Goal: Task Accomplishment & Management: Manage account settings

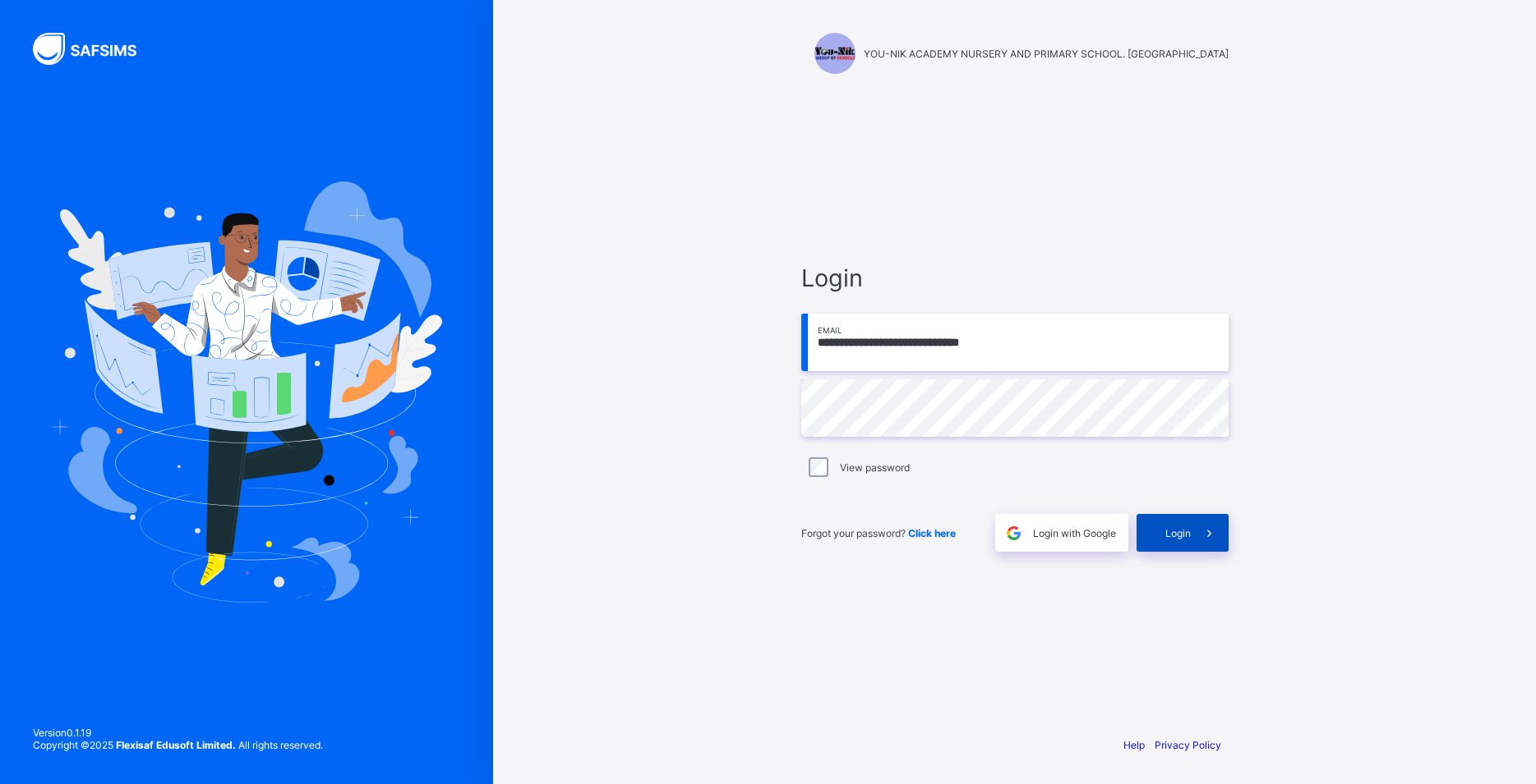
click at [1188, 527] on div "Login" at bounding box center [1182, 532] width 92 height 37
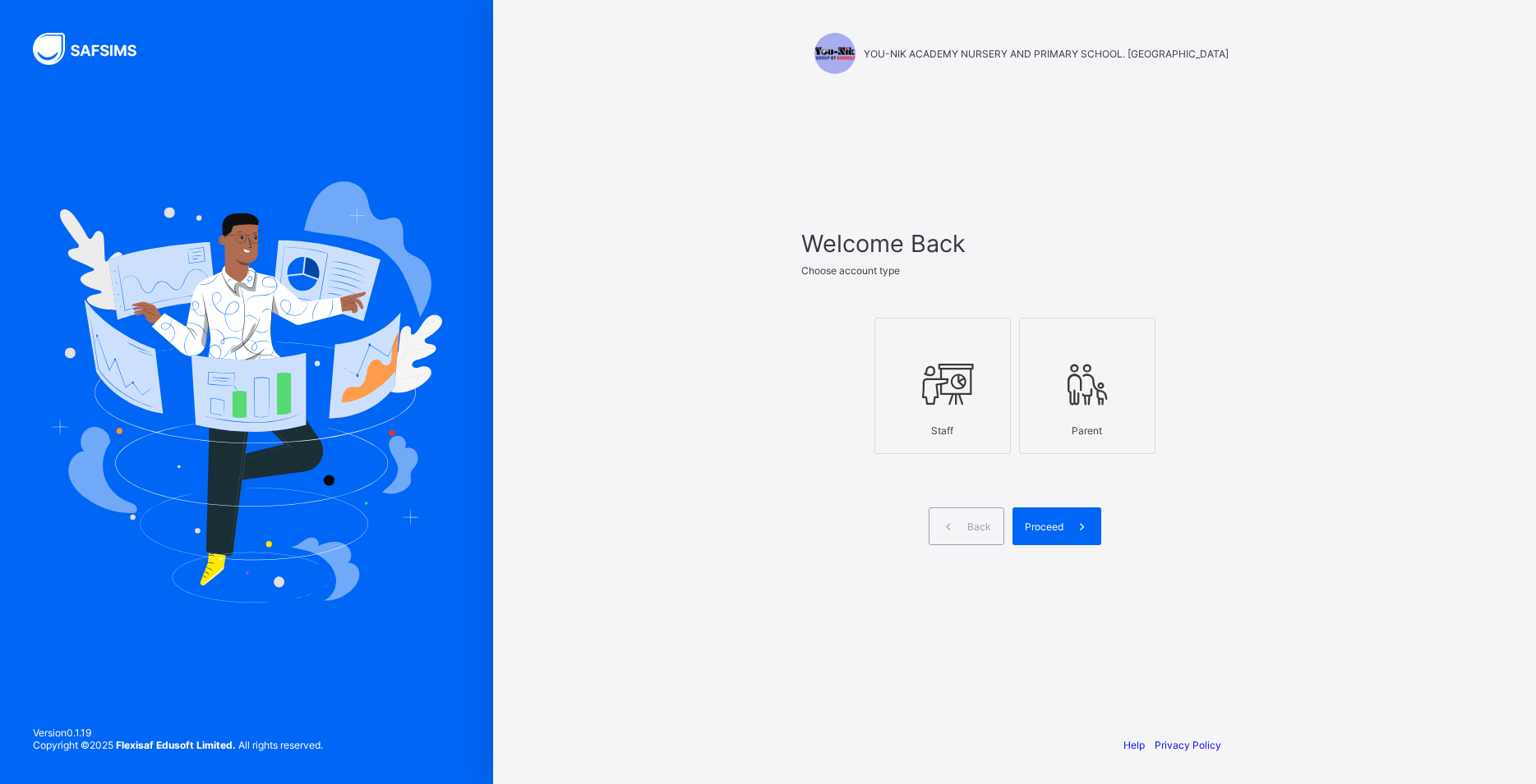
click at [936, 377] on icon at bounding box center [942, 384] width 57 height 50
click at [1076, 517] on span at bounding box center [1082, 526] width 37 height 37
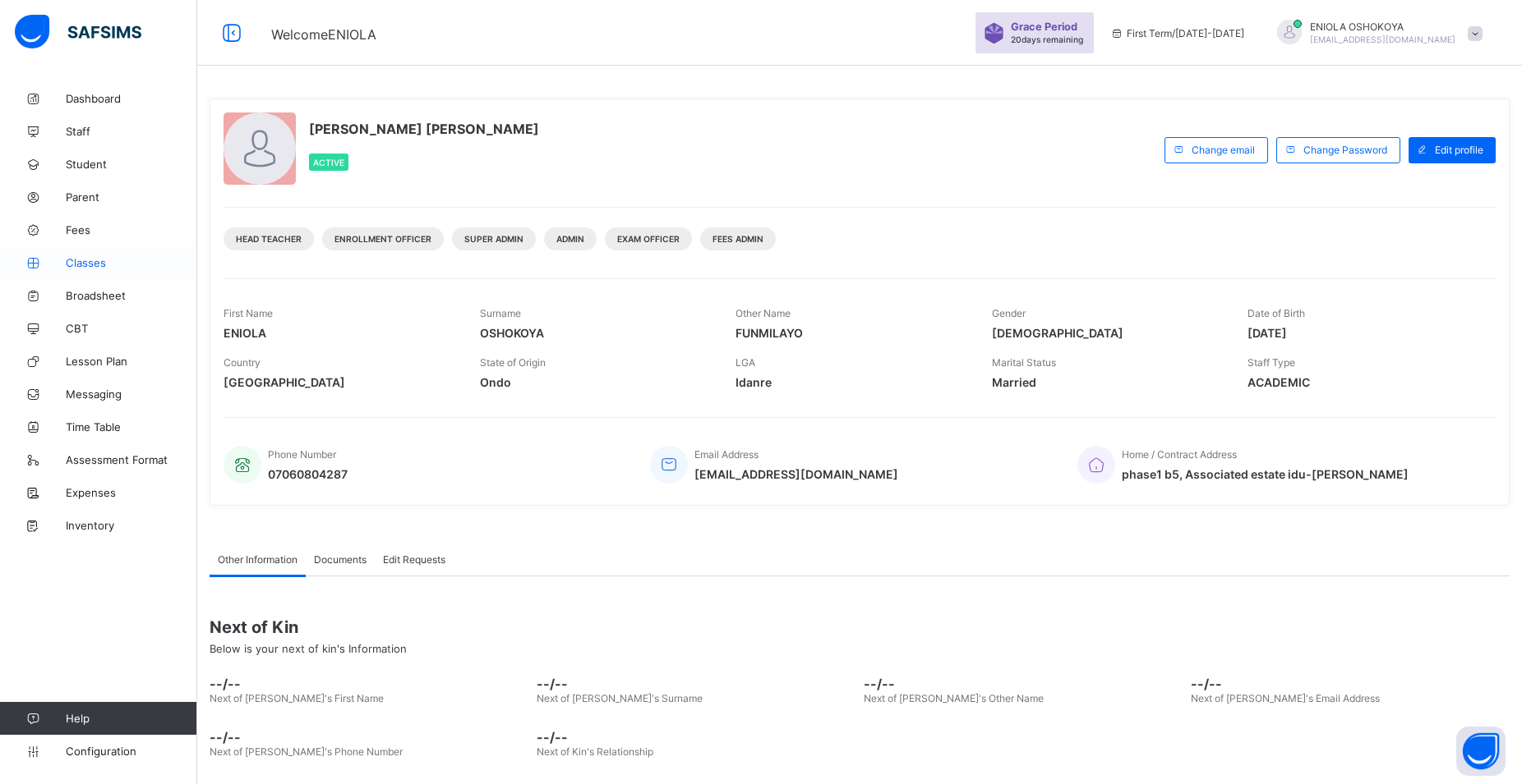
click at [73, 264] on span "Classes" at bounding box center [131, 263] width 131 height 13
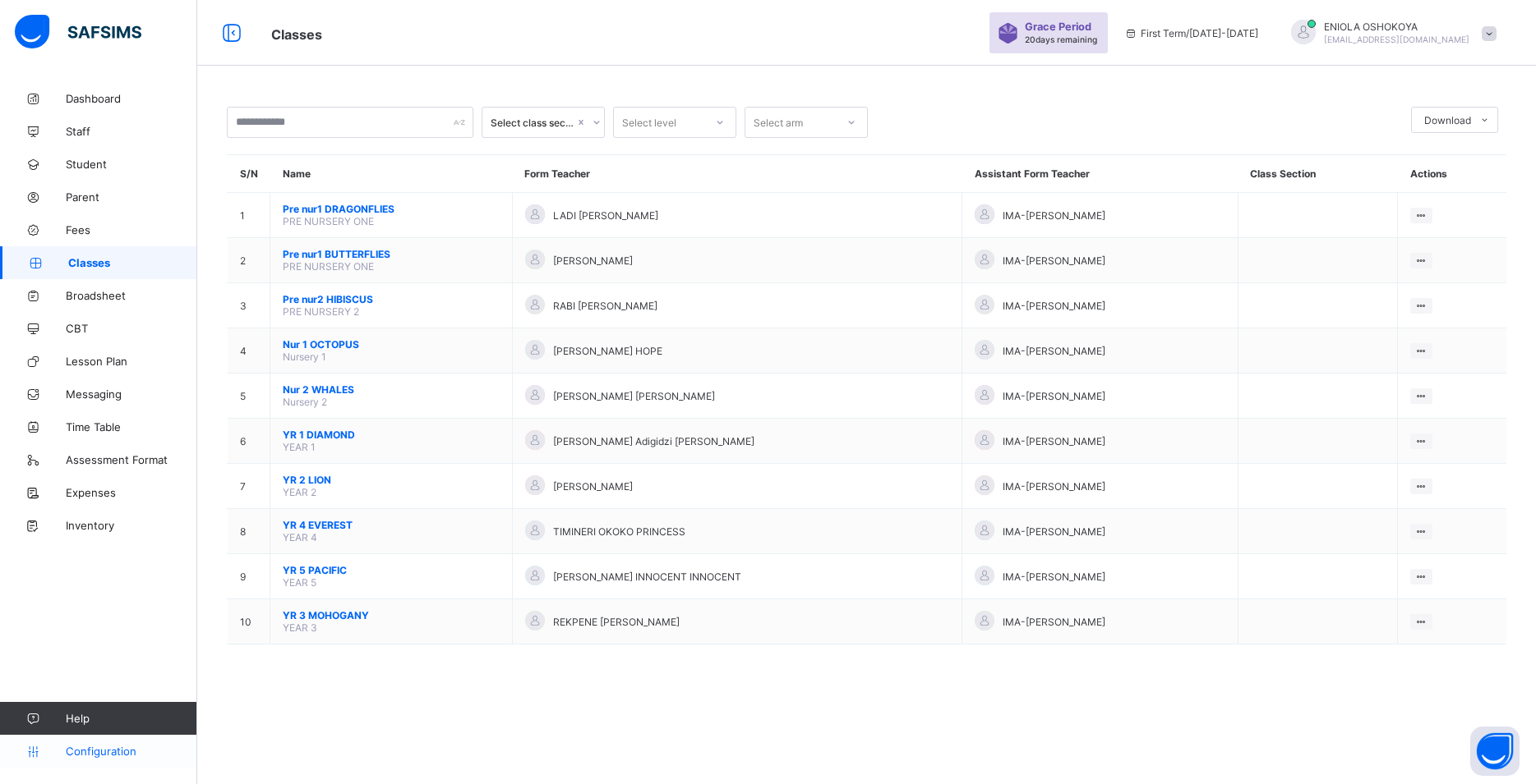
click at [122, 750] on span "Configuration" at bounding box center [131, 751] width 131 height 13
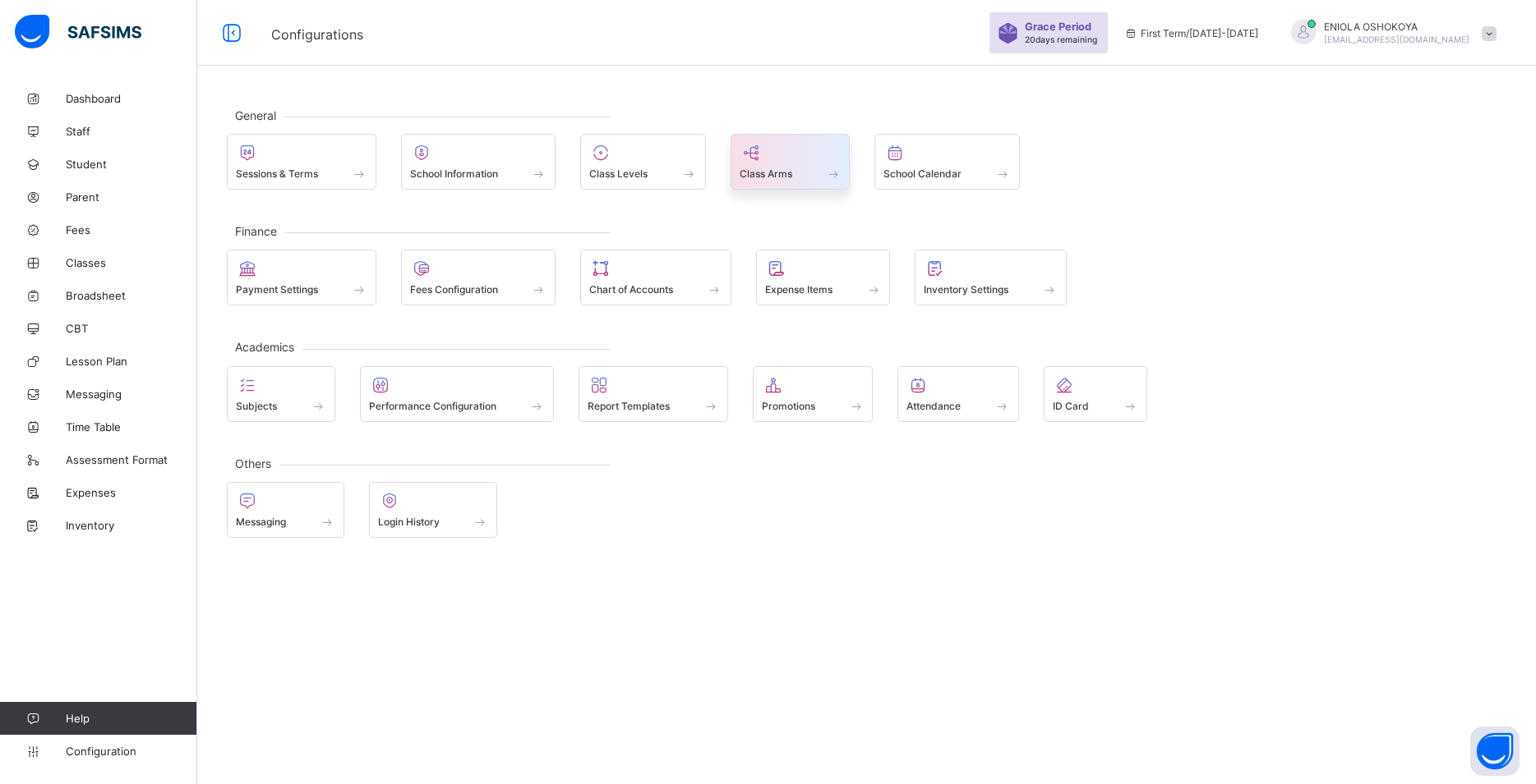
click at [773, 173] on span "Class Arms" at bounding box center [766, 173] width 52 height 12
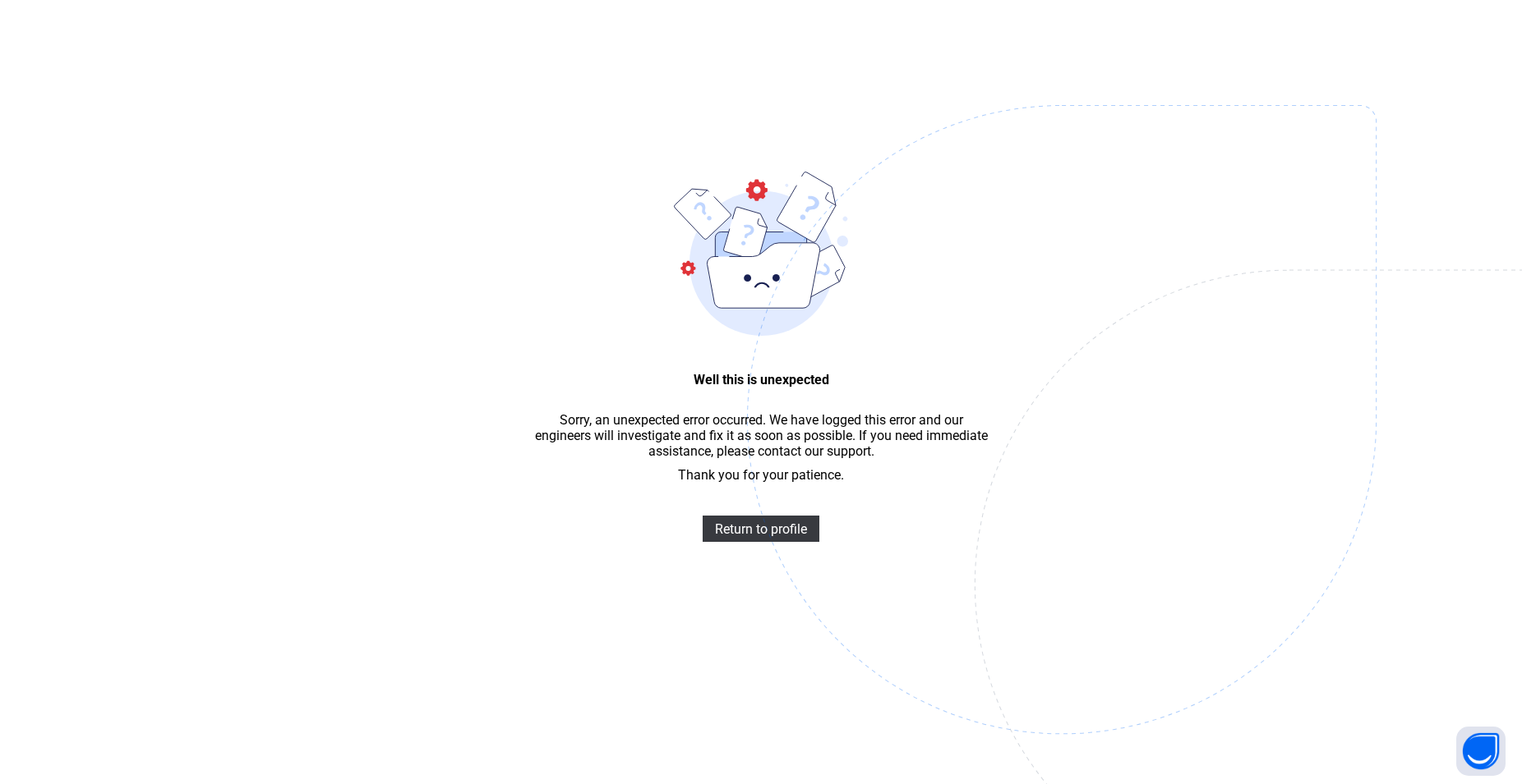
click at [300, 211] on div "Well this is unexpected Sorry, an unexpected error occurred. We have logged thi…" at bounding box center [761, 416] width 1522 height 834
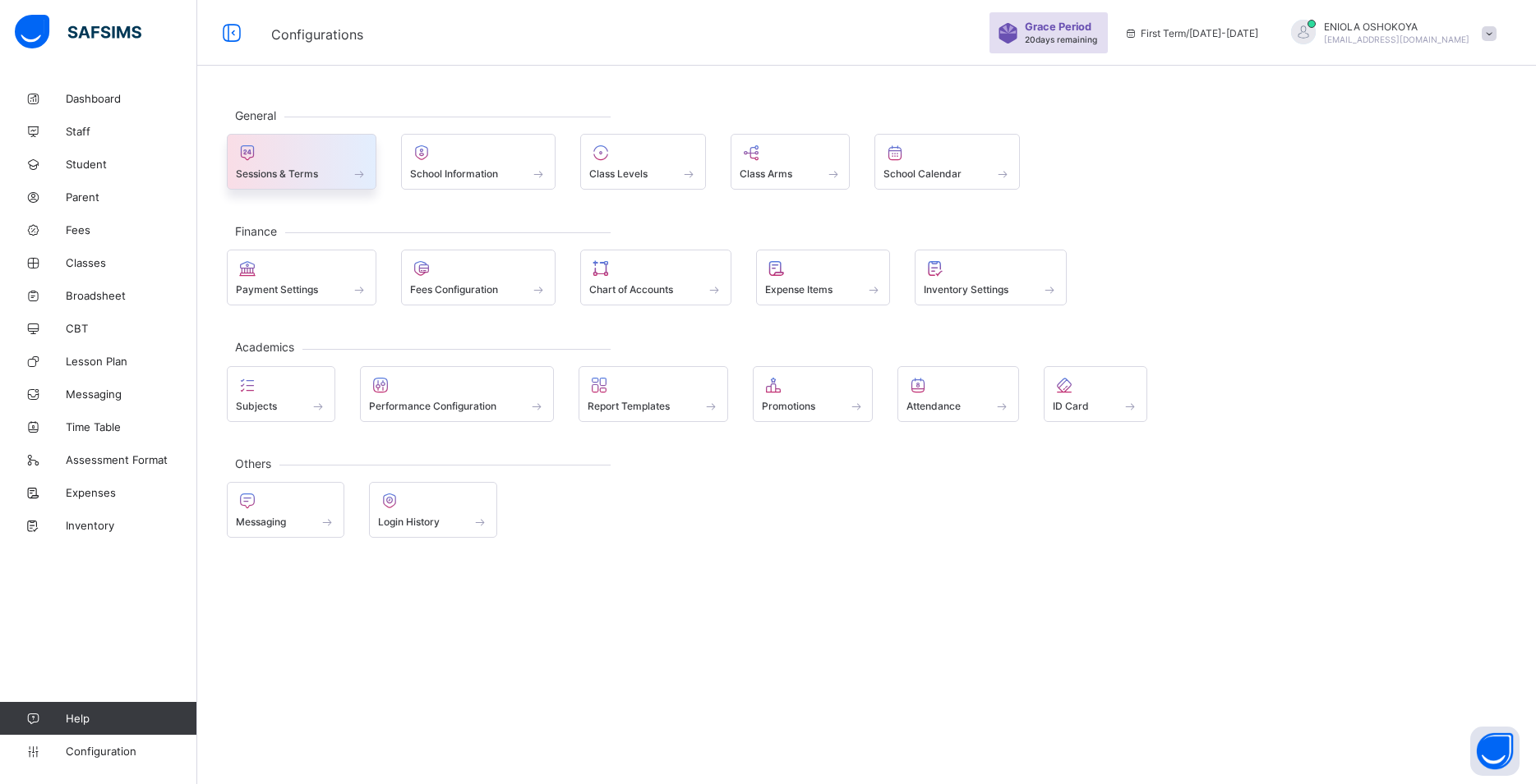
click at [346, 165] on span at bounding box center [301, 165] width 131 height 4
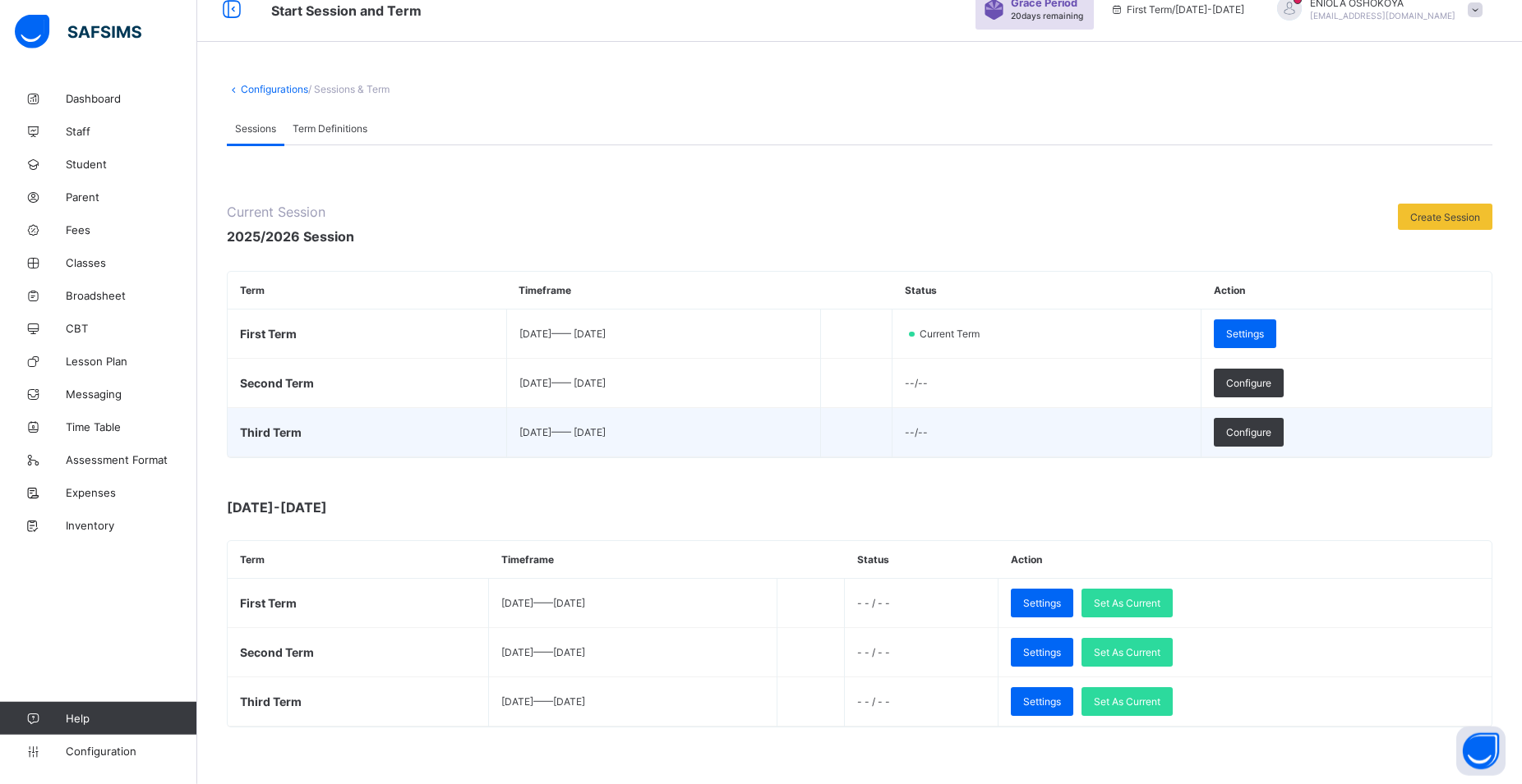
scroll to position [33, 0]
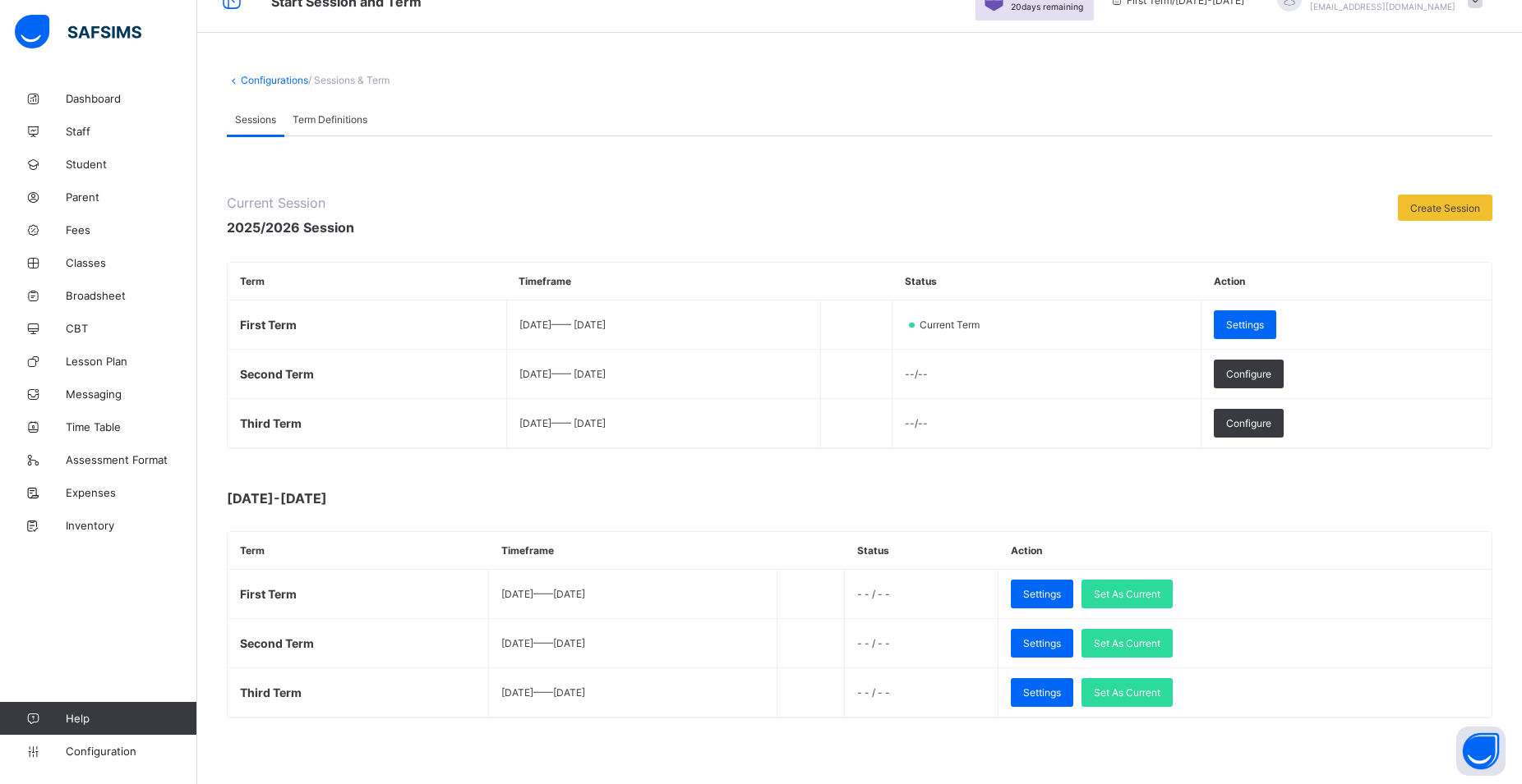
click at [329, 110] on div "Term Definitions" at bounding box center [329, 119] width 91 height 33
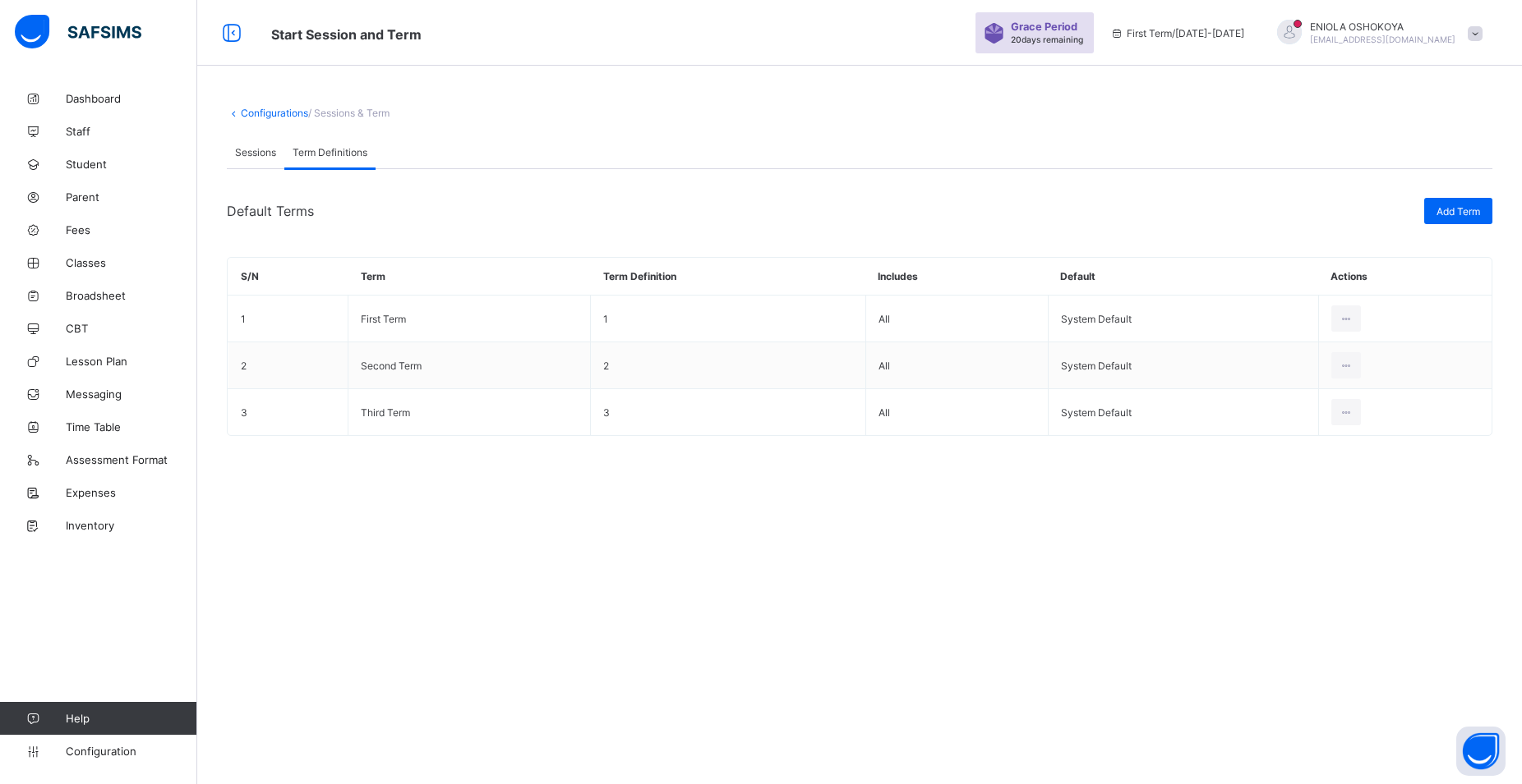
scroll to position [0, 0]
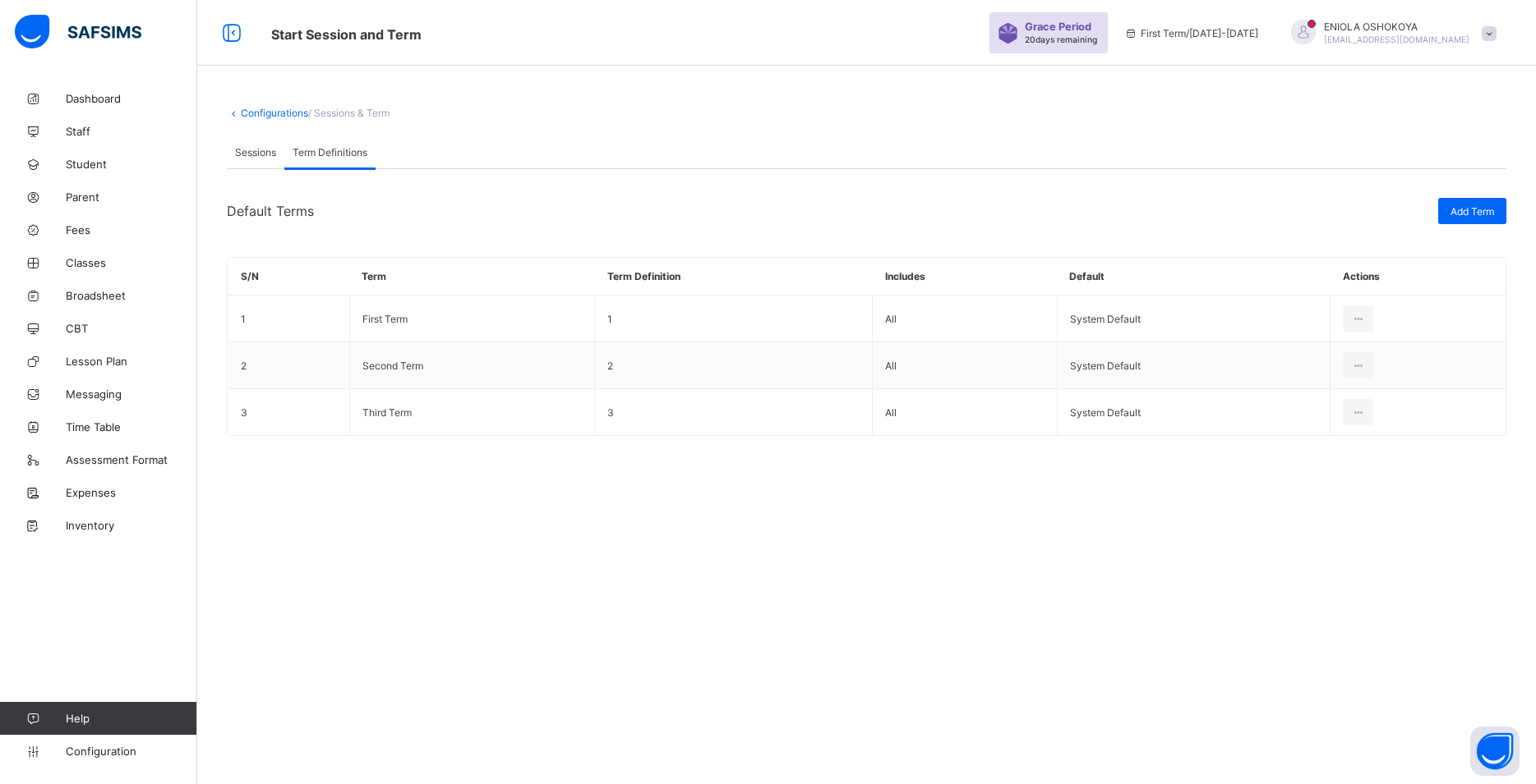
click at [365, 105] on div "**********" at bounding box center [867, 283] width 1339 height 403
click at [122, 746] on span "Configuration" at bounding box center [131, 751] width 131 height 13
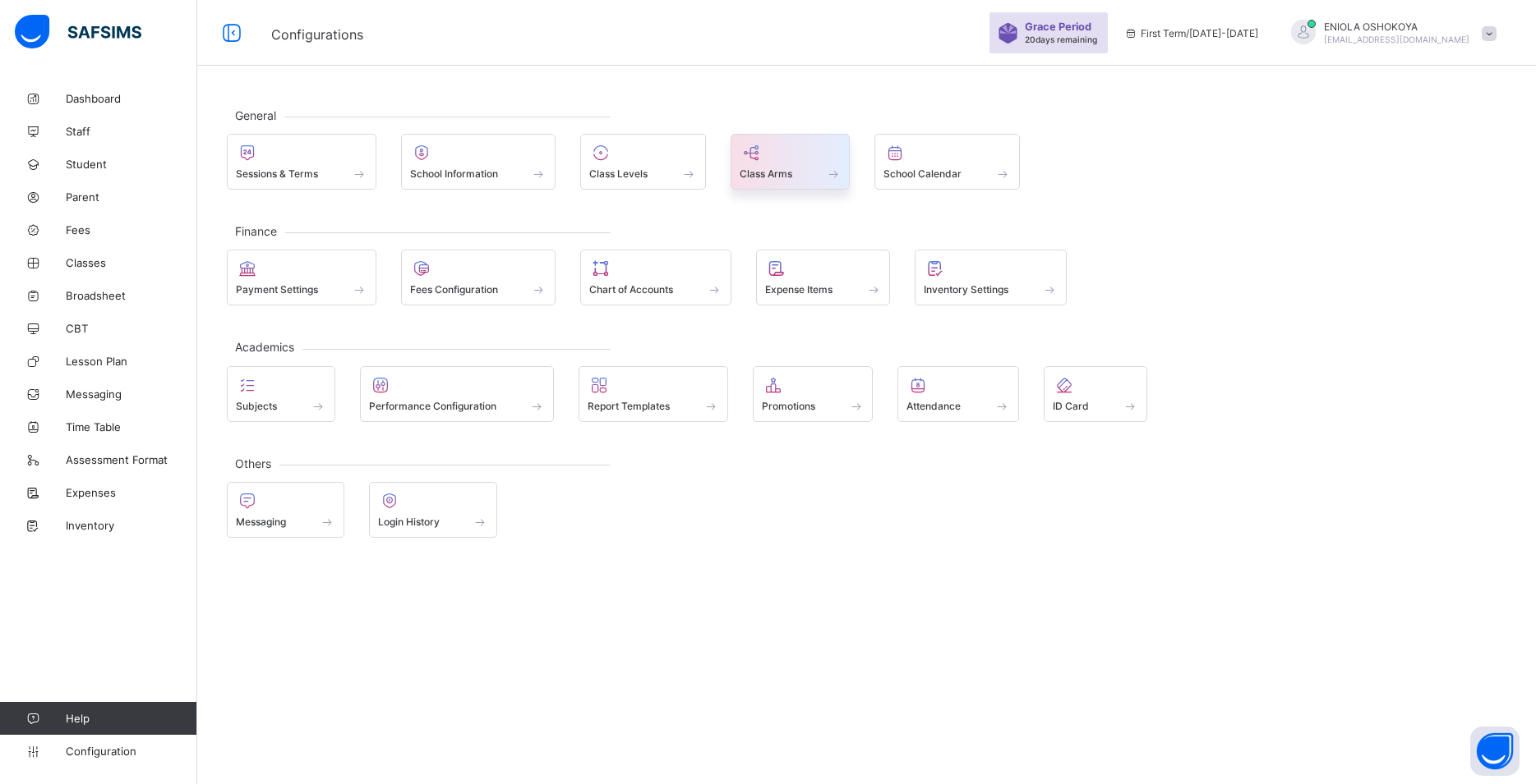
click at [791, 170] on span "Class Arms" at bounding box center [766, 173] width 52 height 12
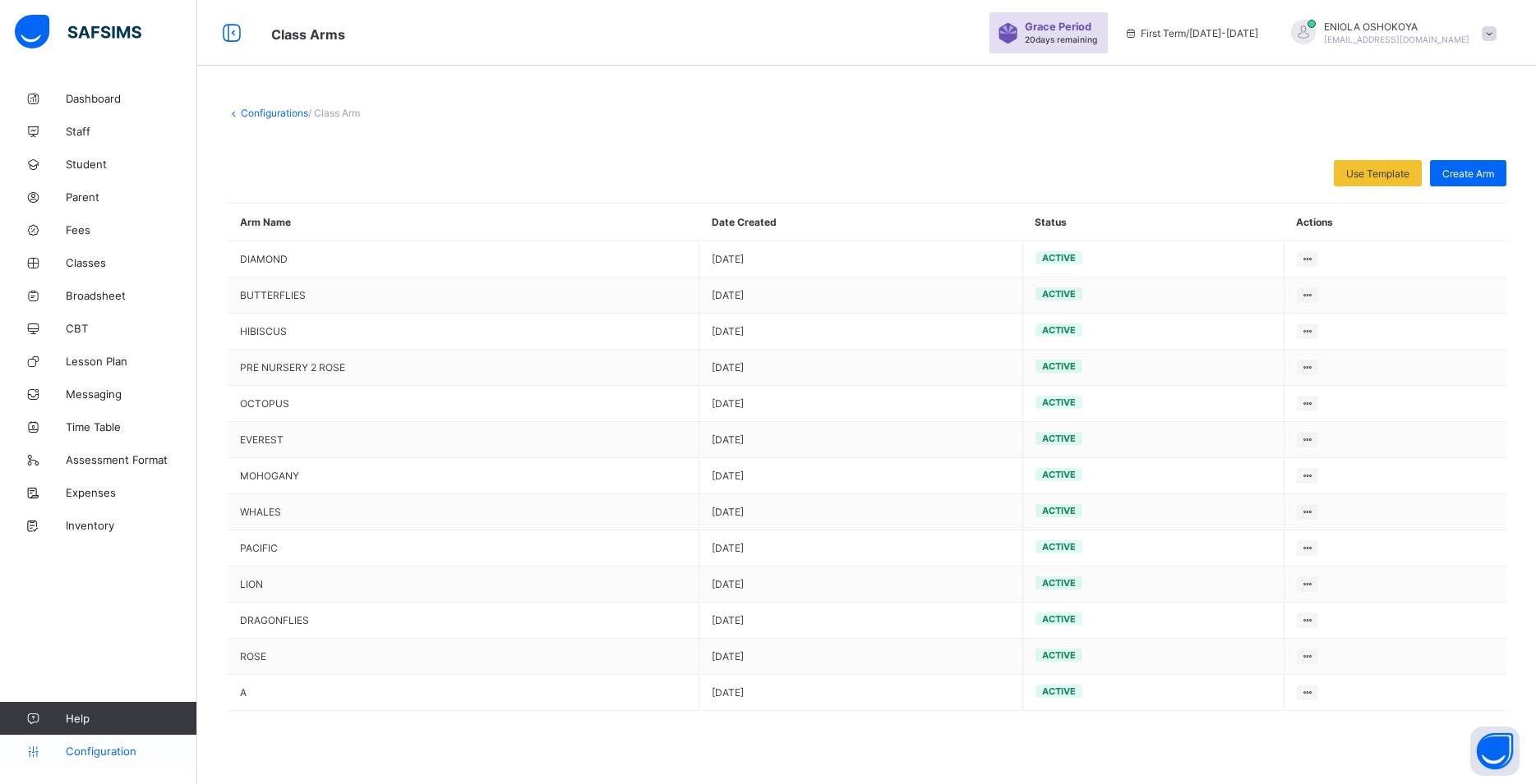
click at [130, 748] on span "Configuration" at bounding box center [131, 751] width 131 height 13
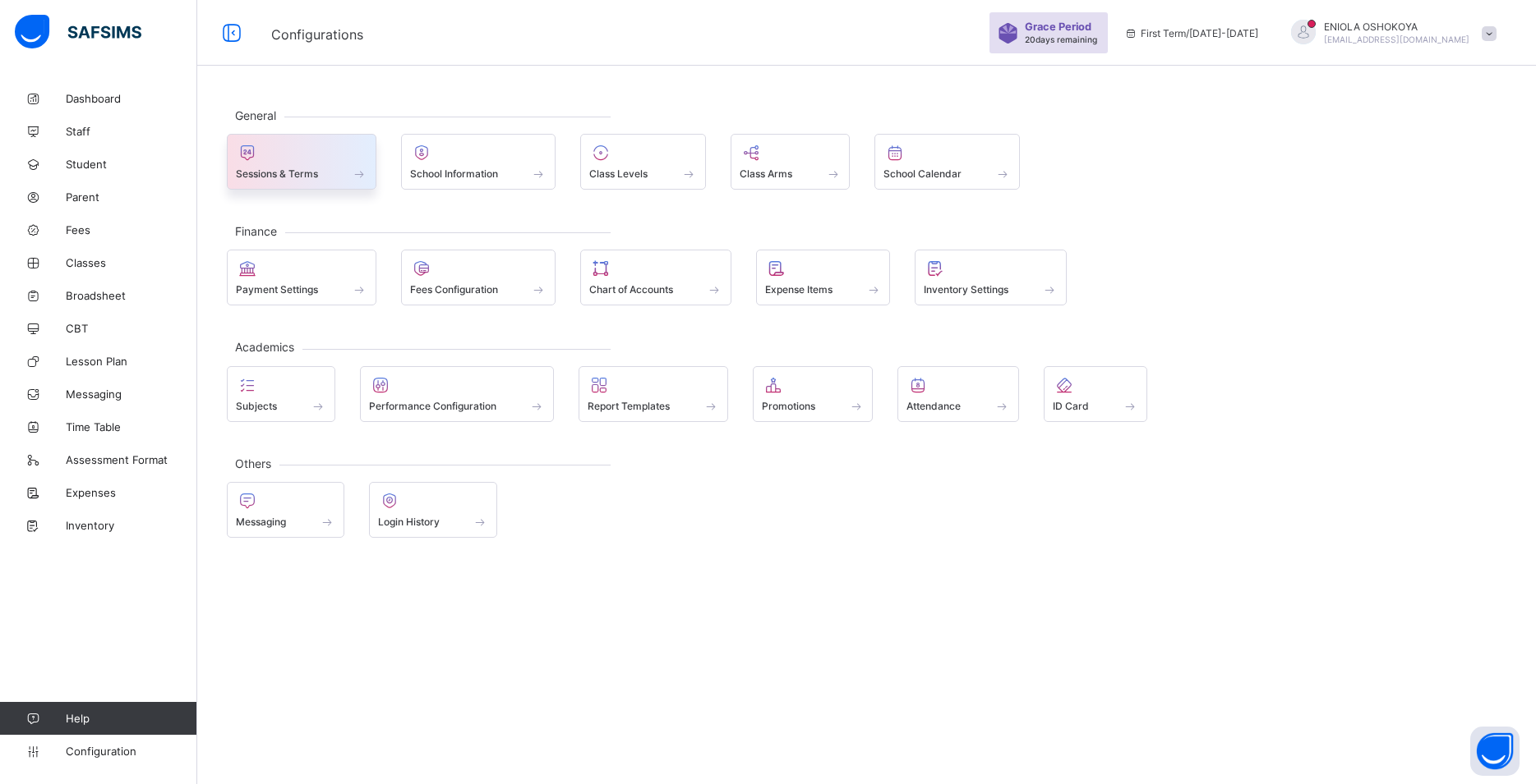
click at [332, 166] on span at bounding box center [301, 165] width 131 height 4
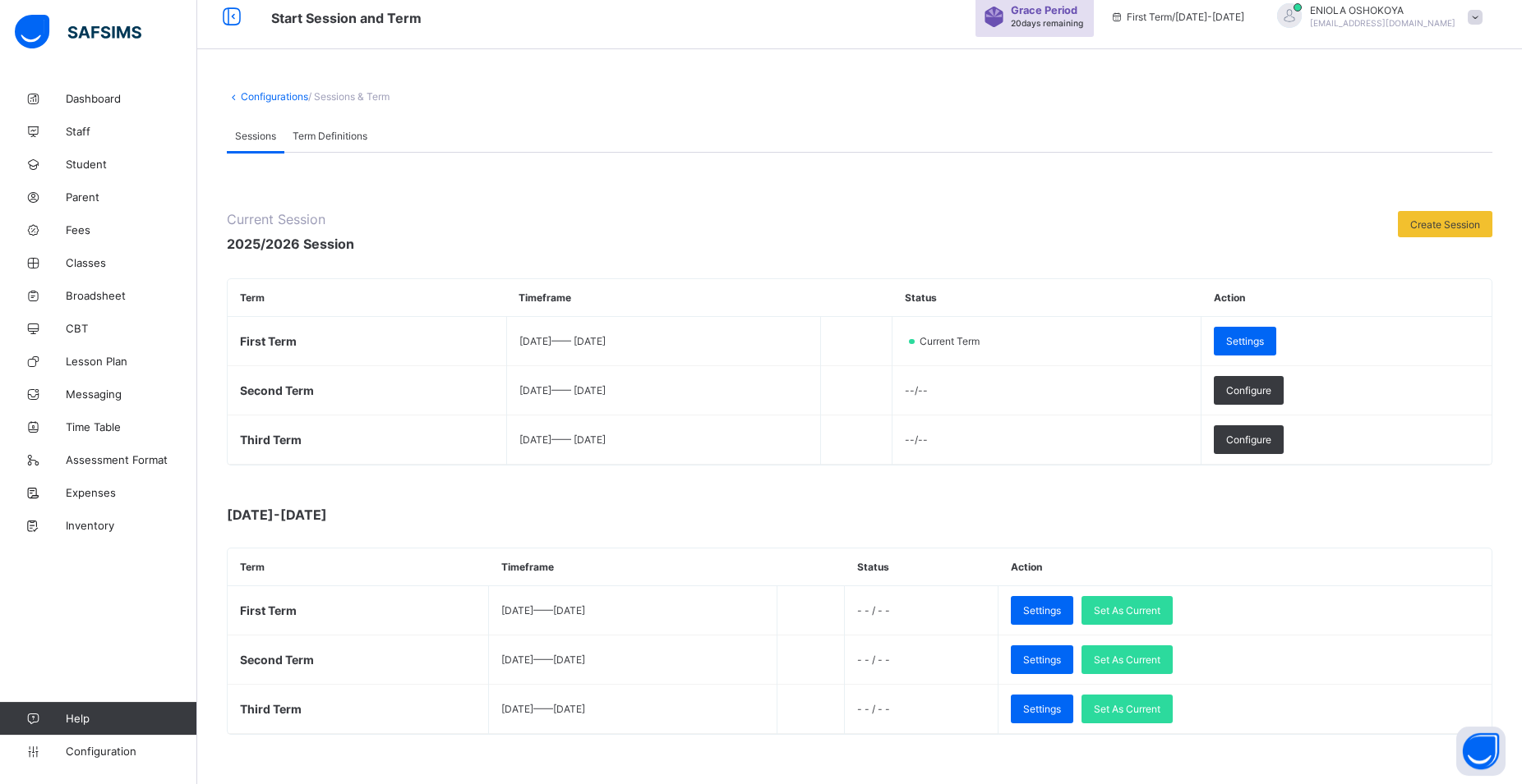
scroll to position [33, 0]
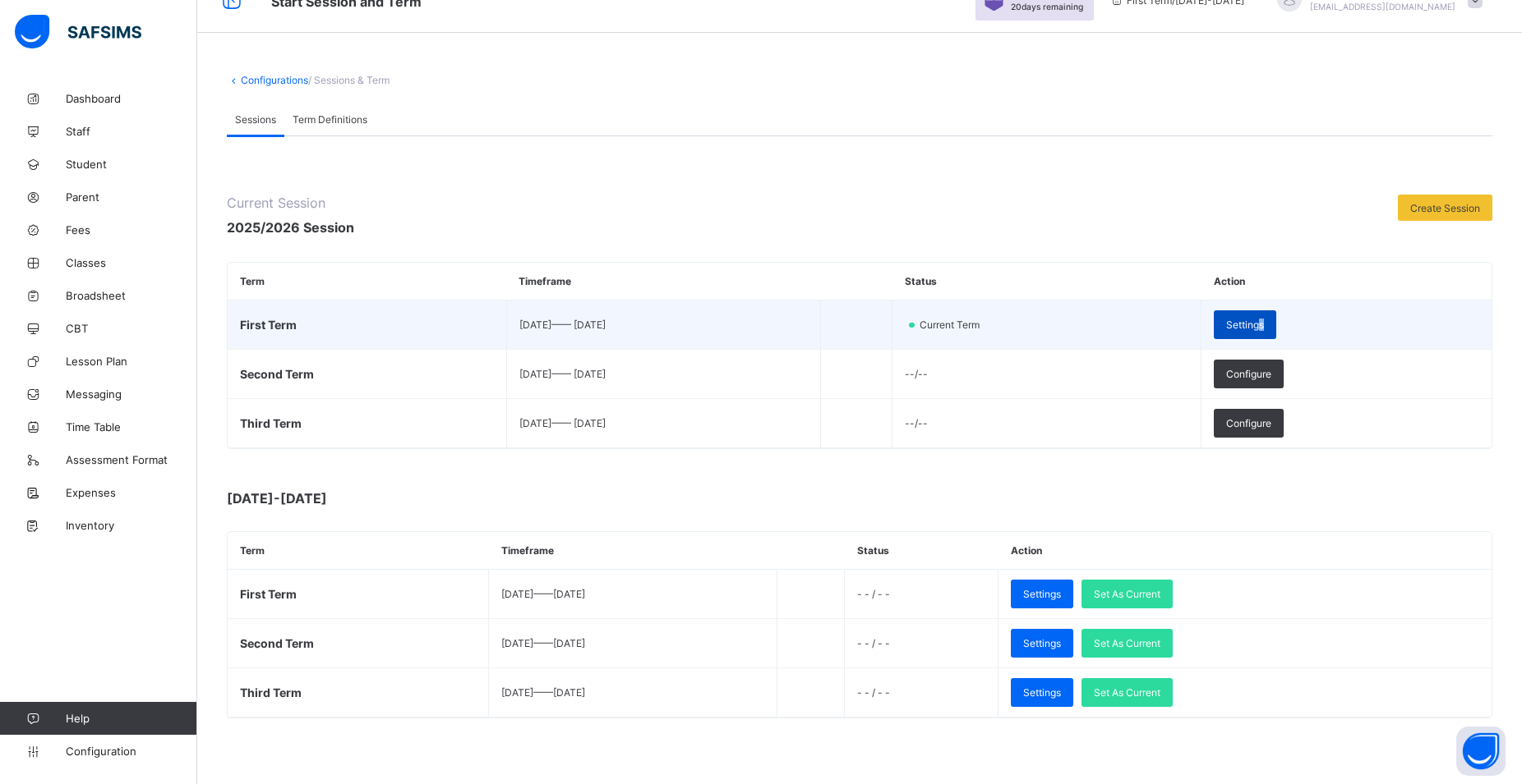
click at [1264, 327] on span "Settings" at bounding box center [1245, 325] width 37 height 12
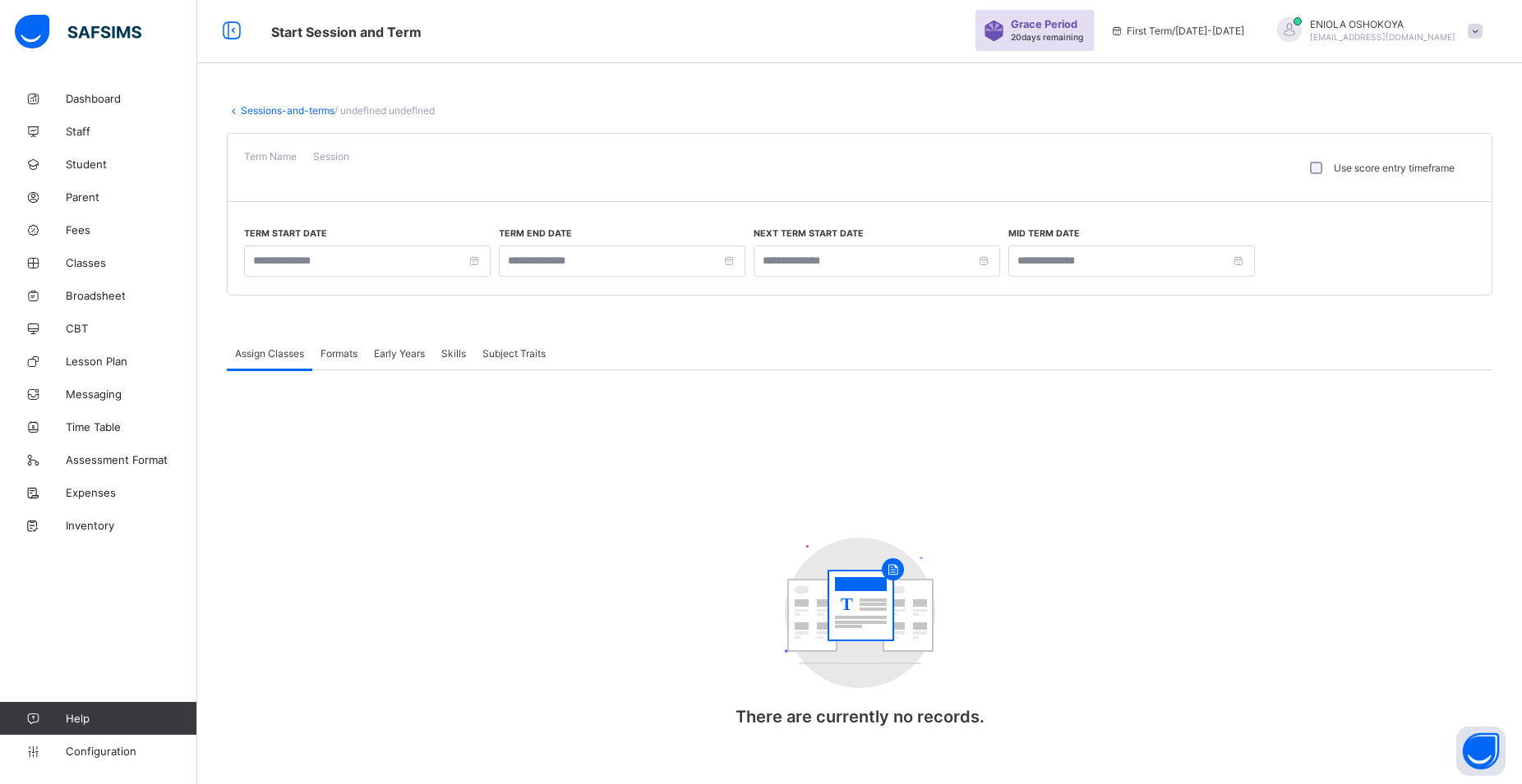
scroll to position [4, 0]
type input "**********"
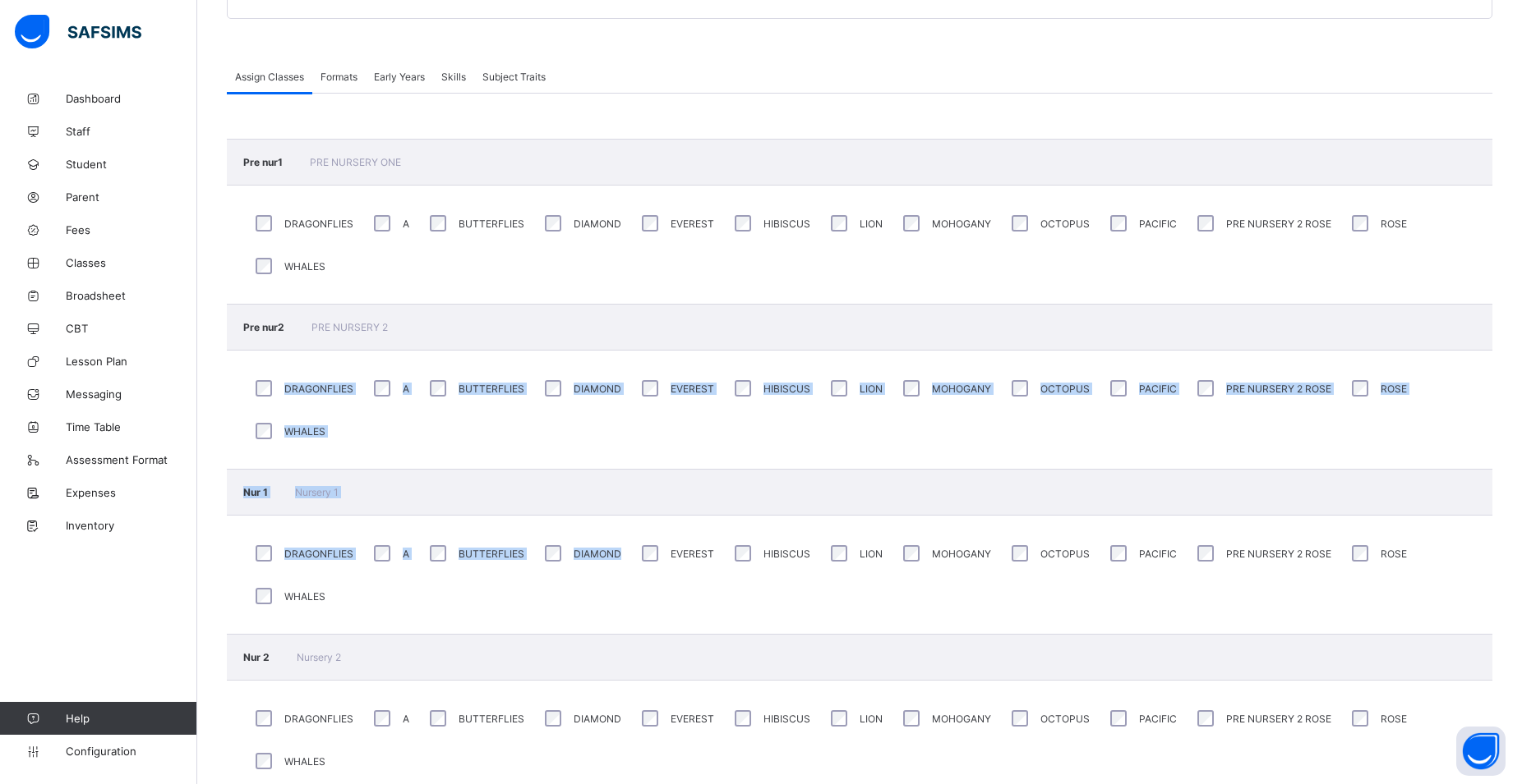
scroll to position [282, 0]
drag, startPoint x: 622, startPoint y: 588, endPoint x: 636, endPoint y: 610, distance: 26.1
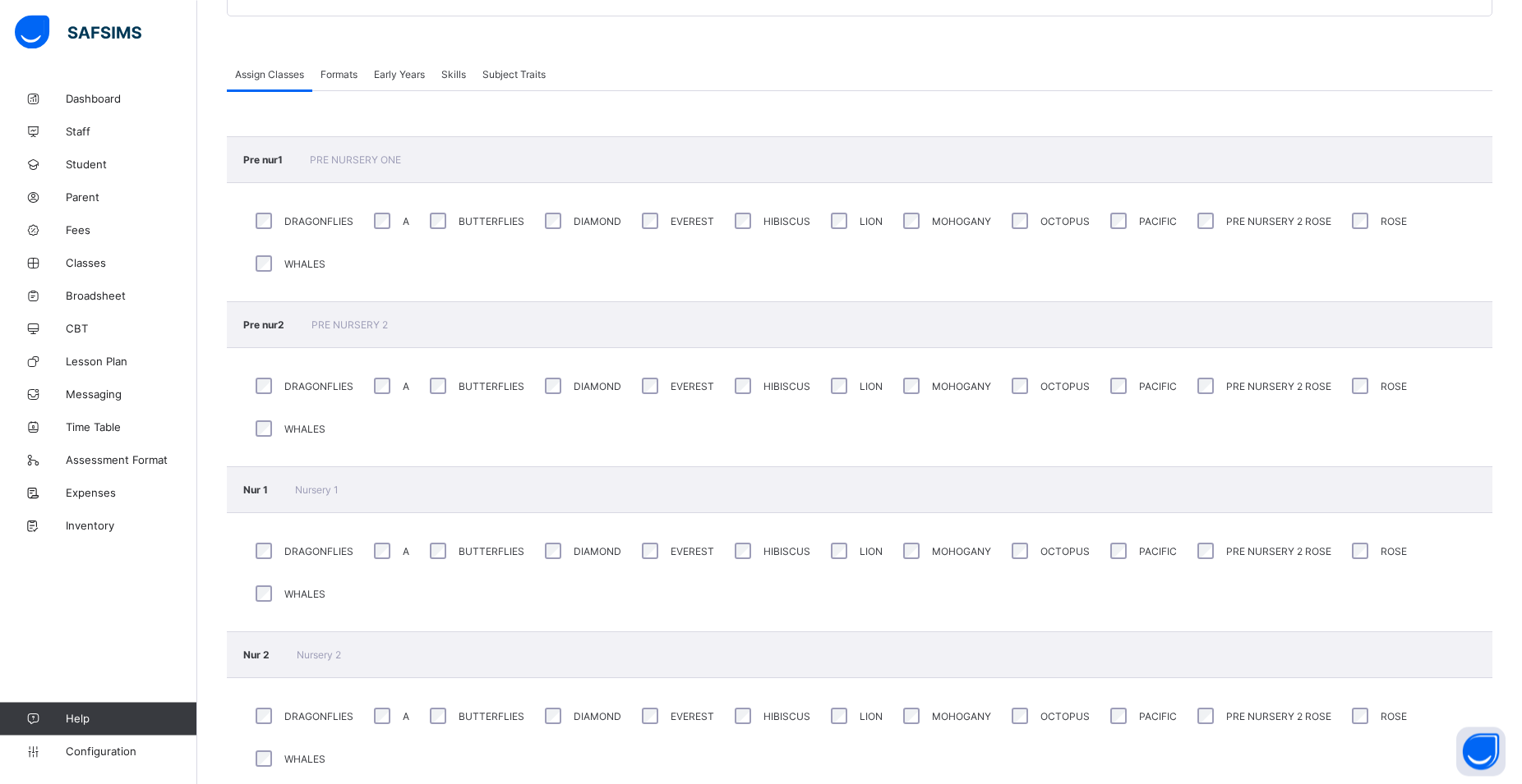
click at [59, 608] on div "Dashboard Staff Student Parent Fees Classes Broadsheet CBT Lesson Plan Messagin…" at bounding box center [98, 425] width 198 height 719
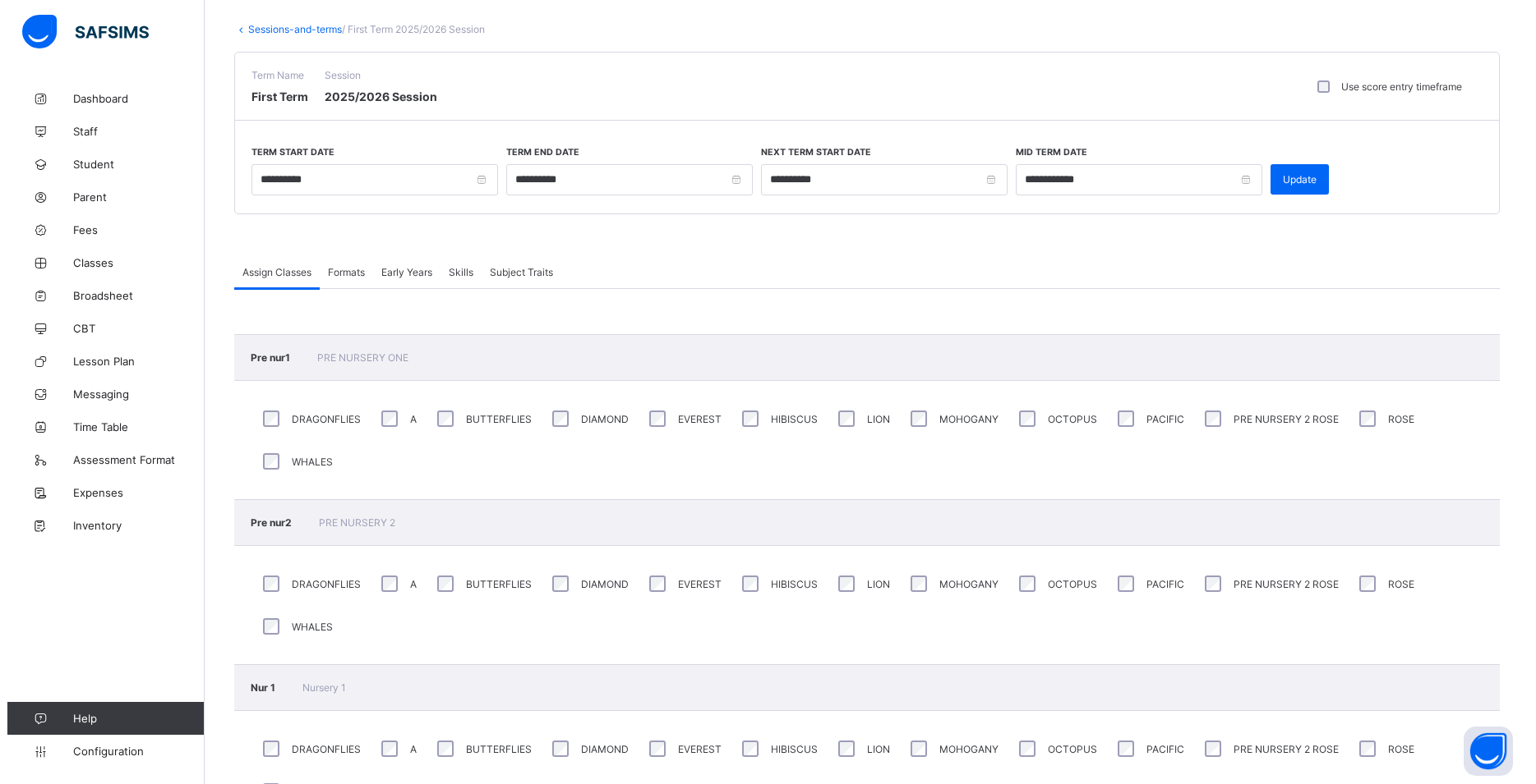
scroll to position [0, 0]
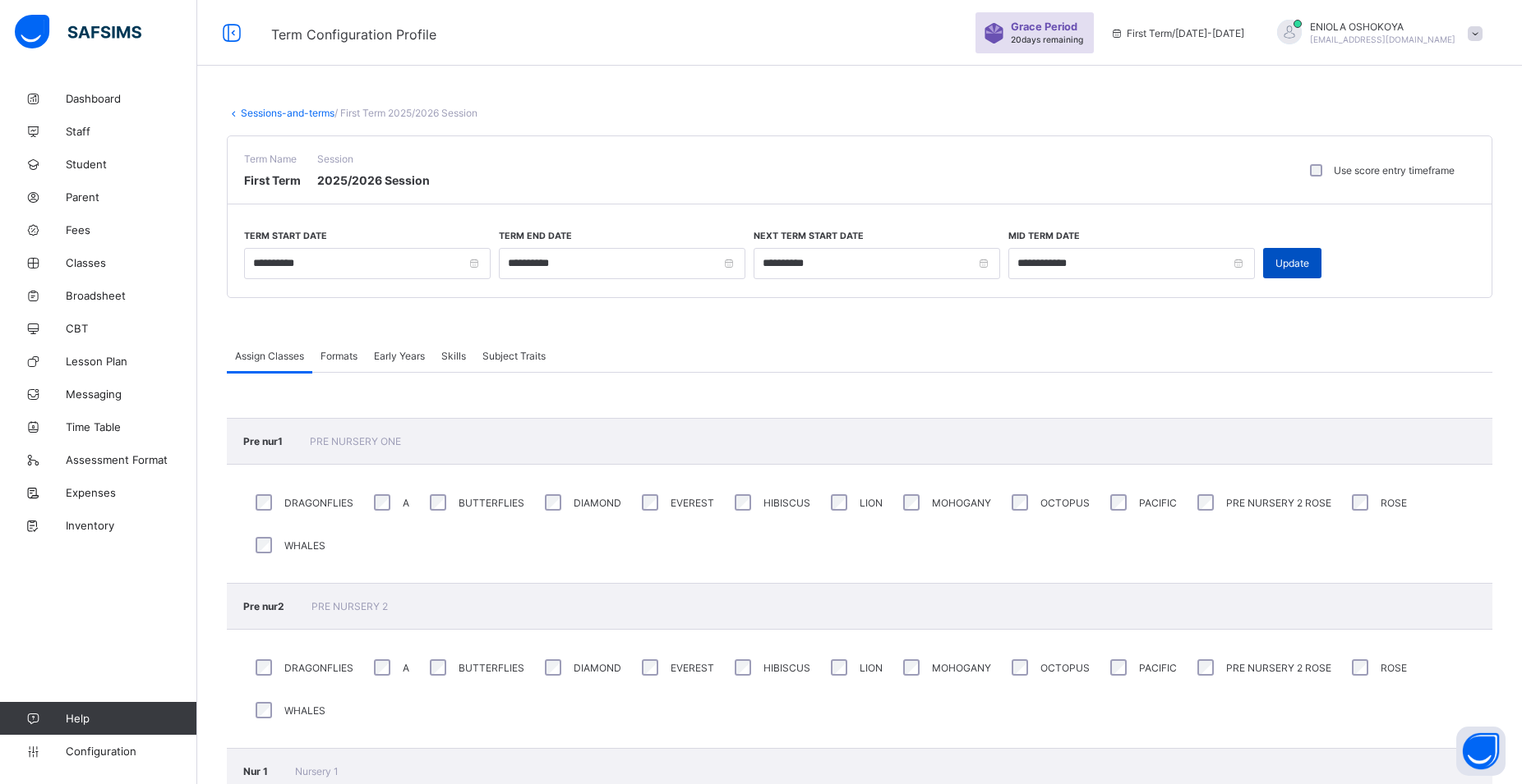
click at [1306, 272] on div "Update" at bounding box center [1292, 263] width 58 height 30
click at [98, 265] on span "Classes" at bounding box center [131, 263] width 131 height 13
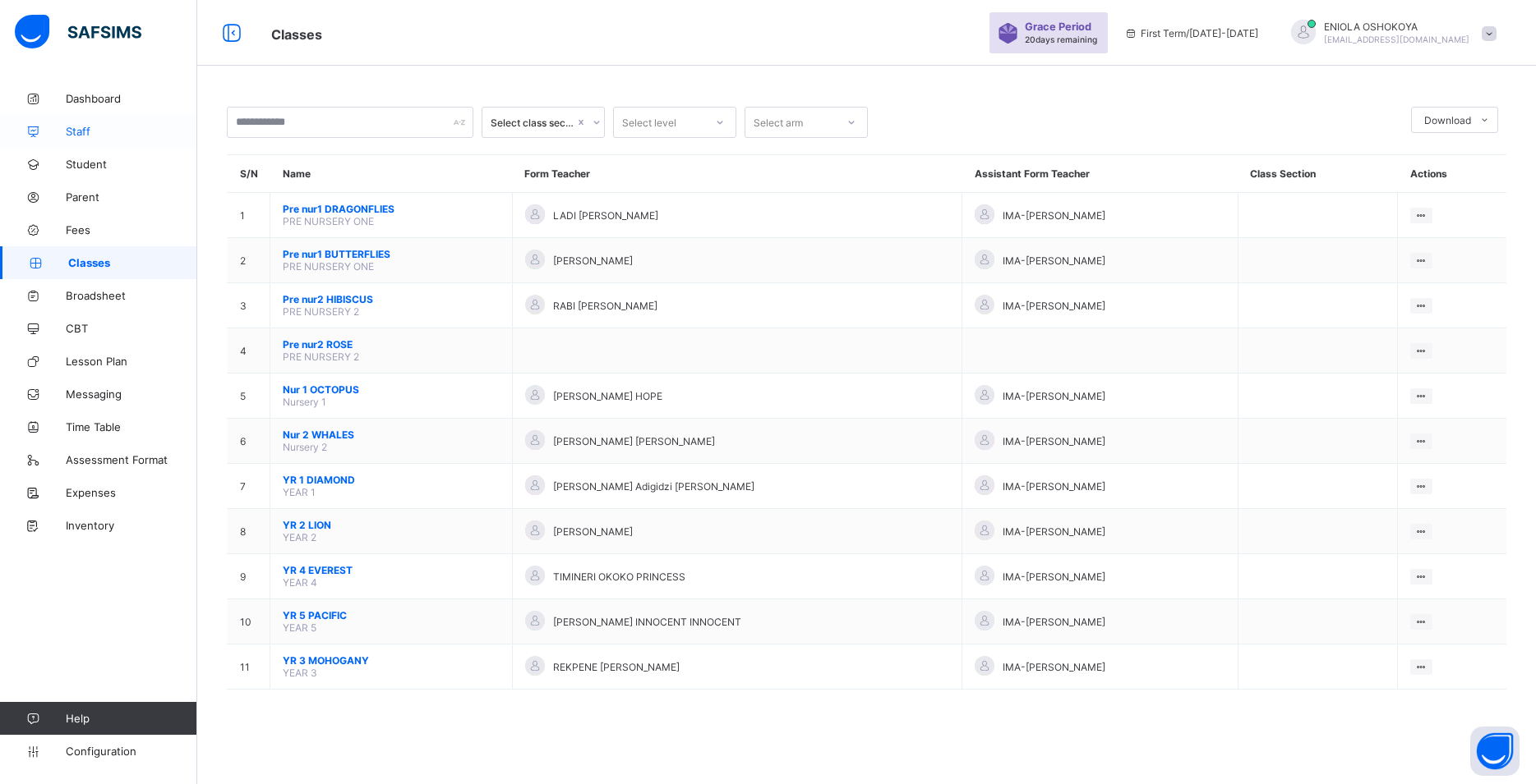
click at [67, 125] on span "Staff" at bounding box center [131, 131] width 131 height 13
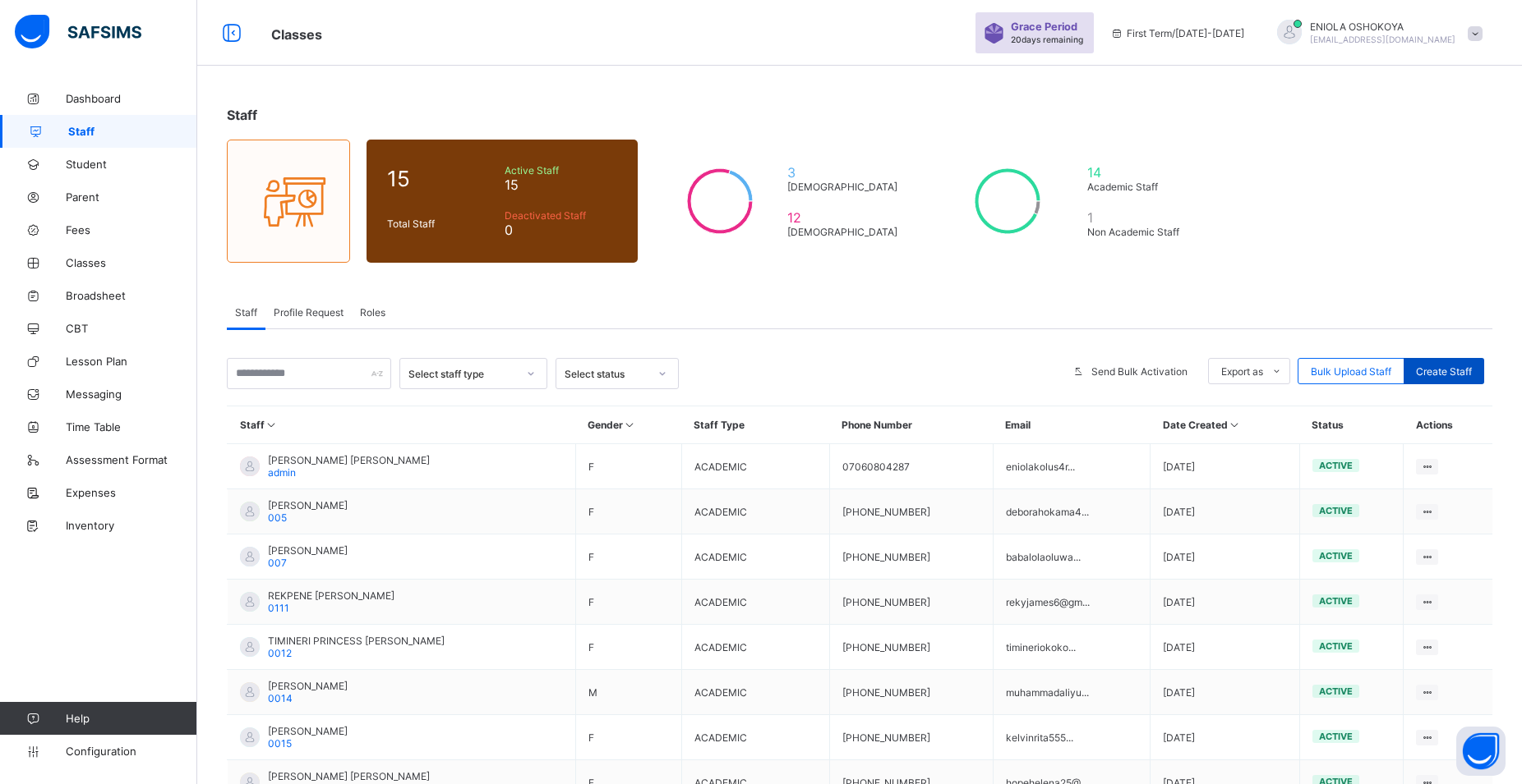
click at [1471, 365] on div "Create Staff" at bounding box center [1443, 371] width 80 height 26
select select "**"
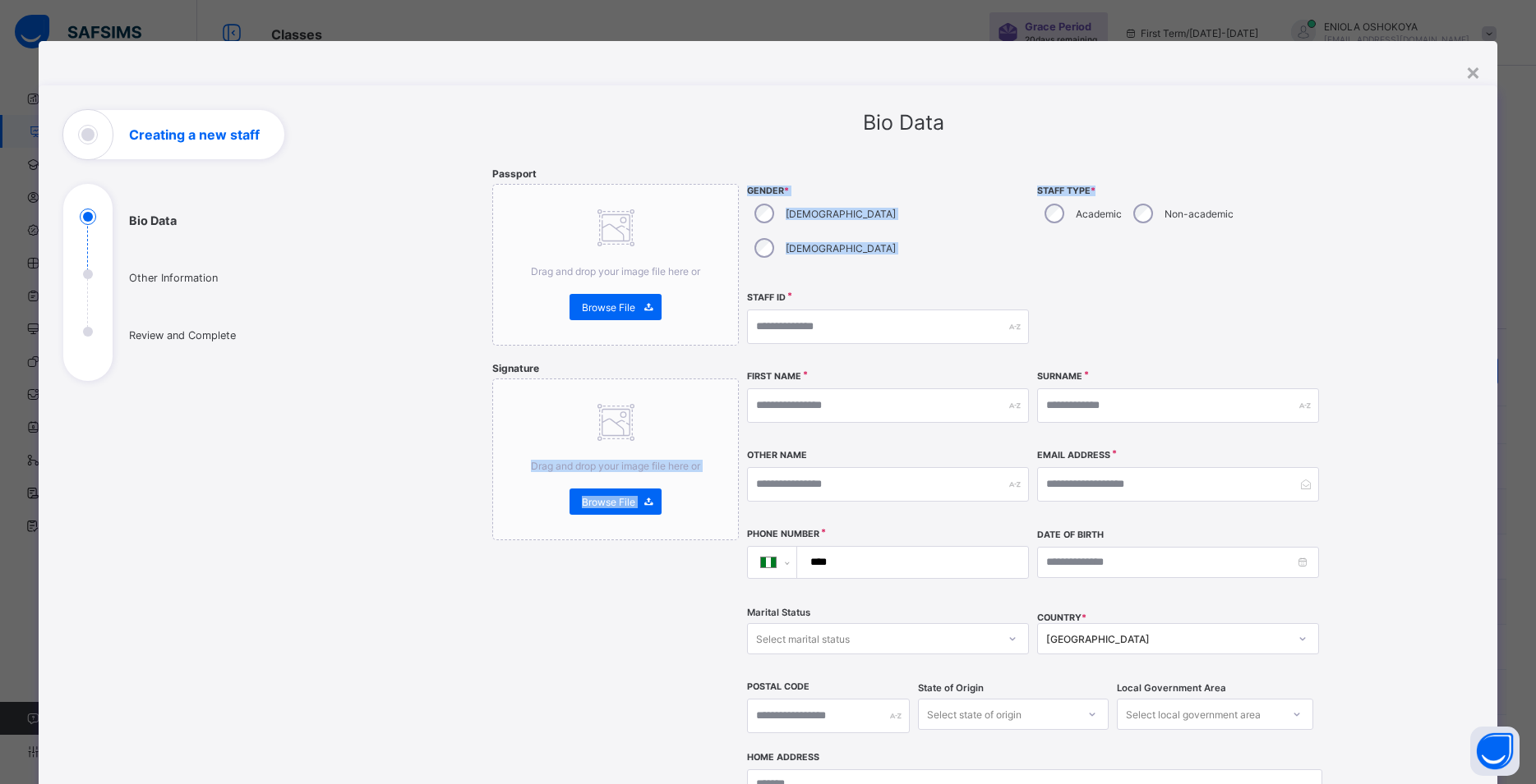
drag, startPoint x: 773, startPoint y: 70, endPoint x: 66, endPoint y: 816, distance: 1027.8
click at [66, 783] on div "**********" at bounding box center [768, 591] width 1459 height 1100
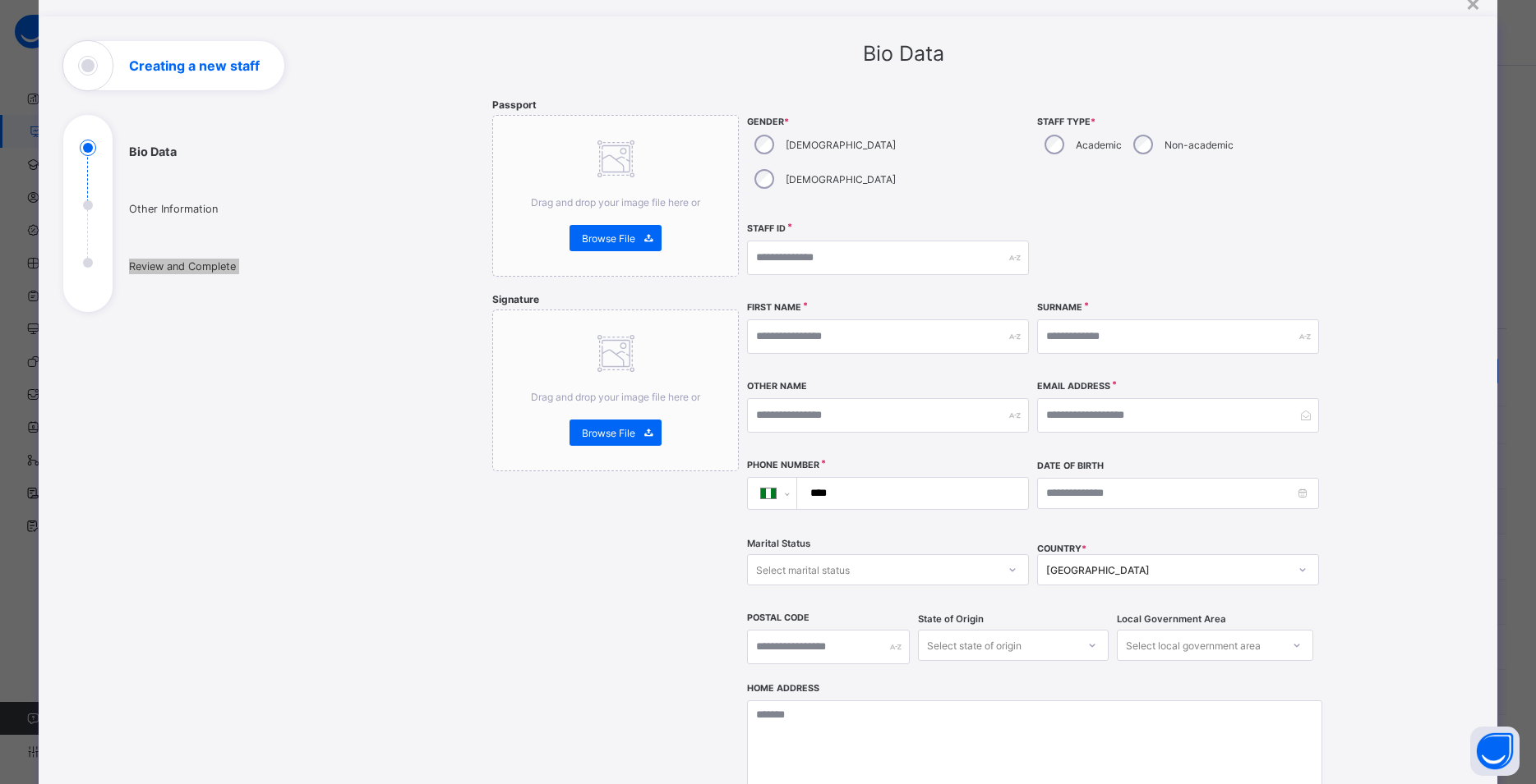
scroll to position [365, 0]
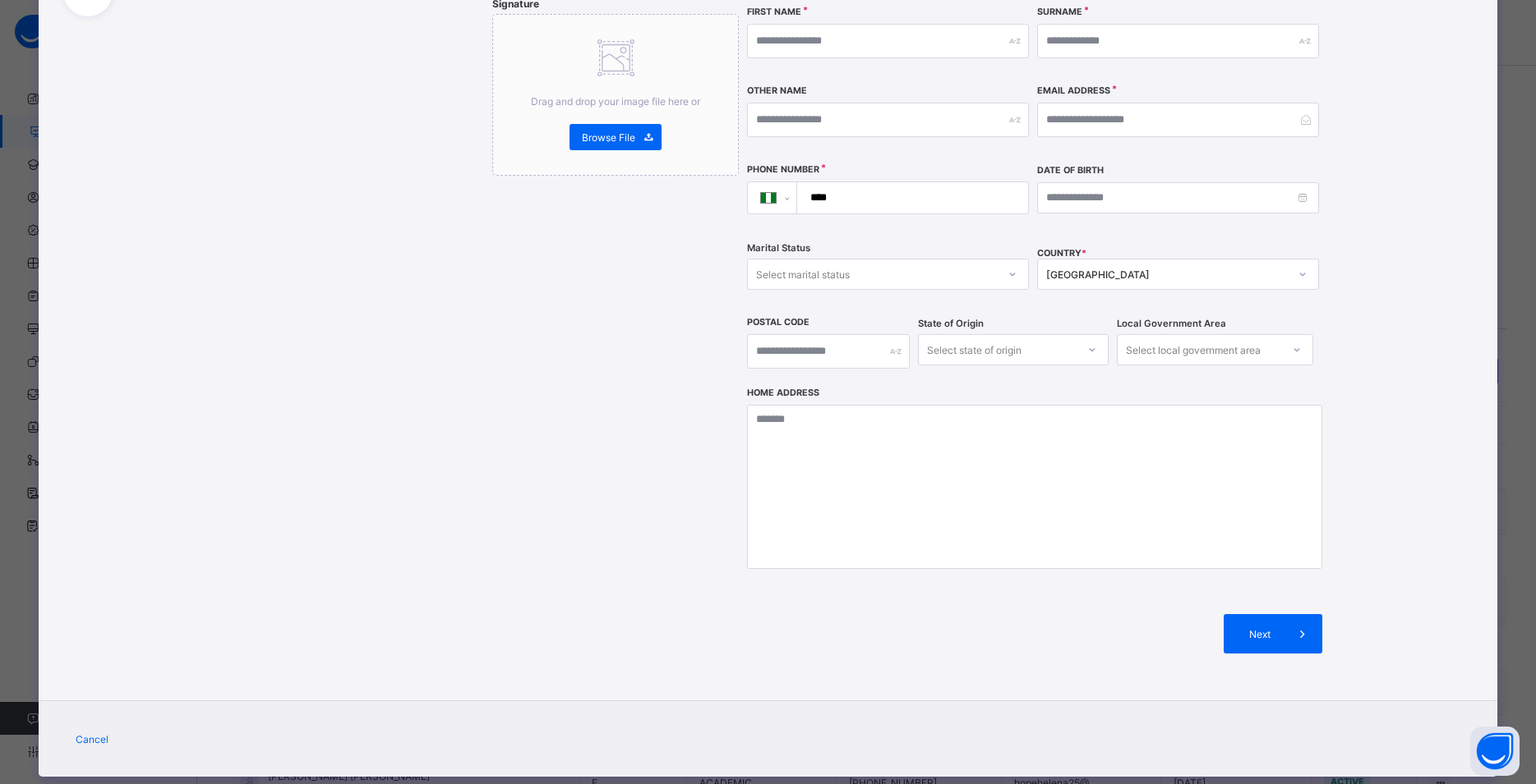
drag, startPoint x: 1150, startPoint y: 118, endPoint x: 951, endPoint y: 204, distance: 216.8
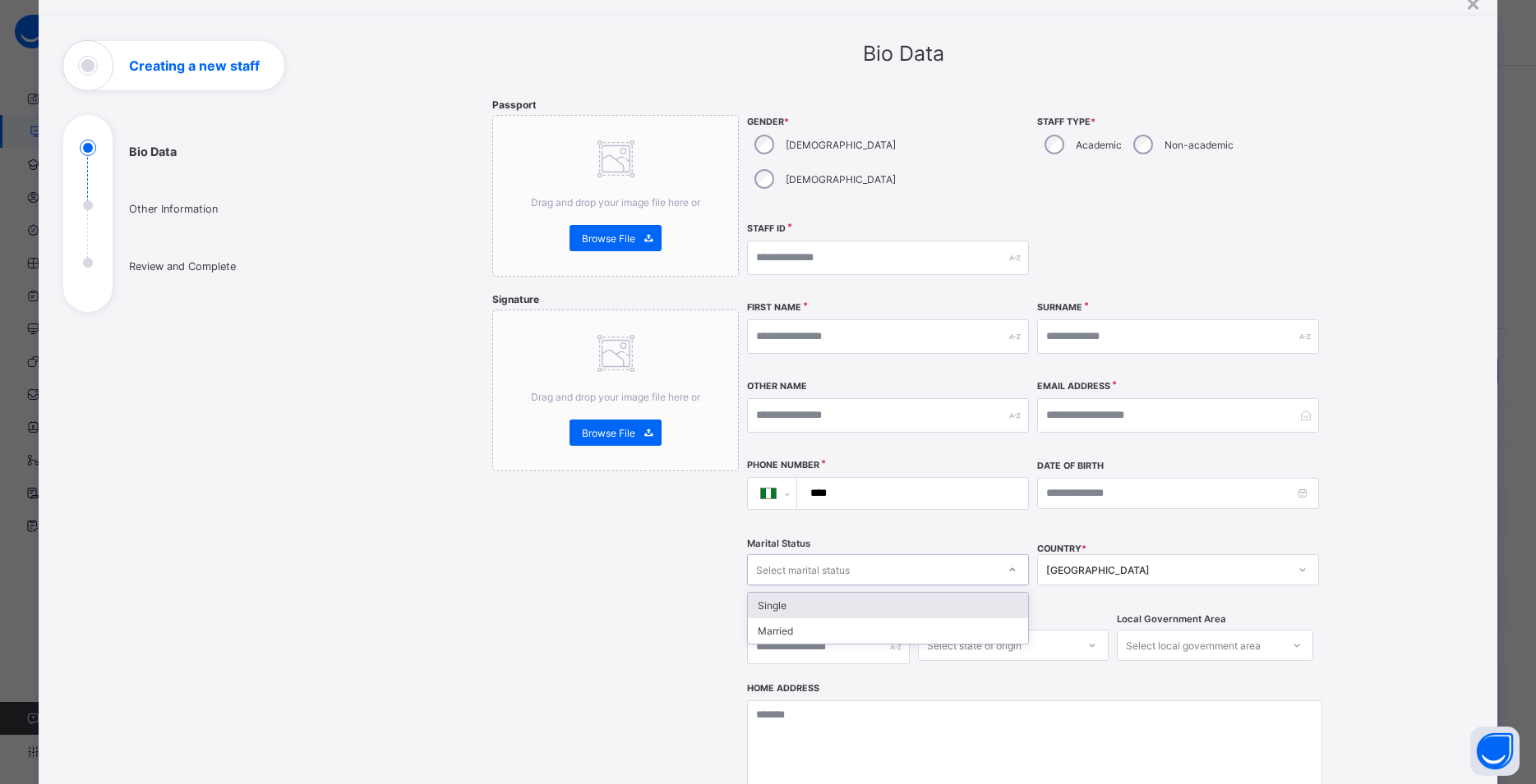
scroll to position [0, 0]
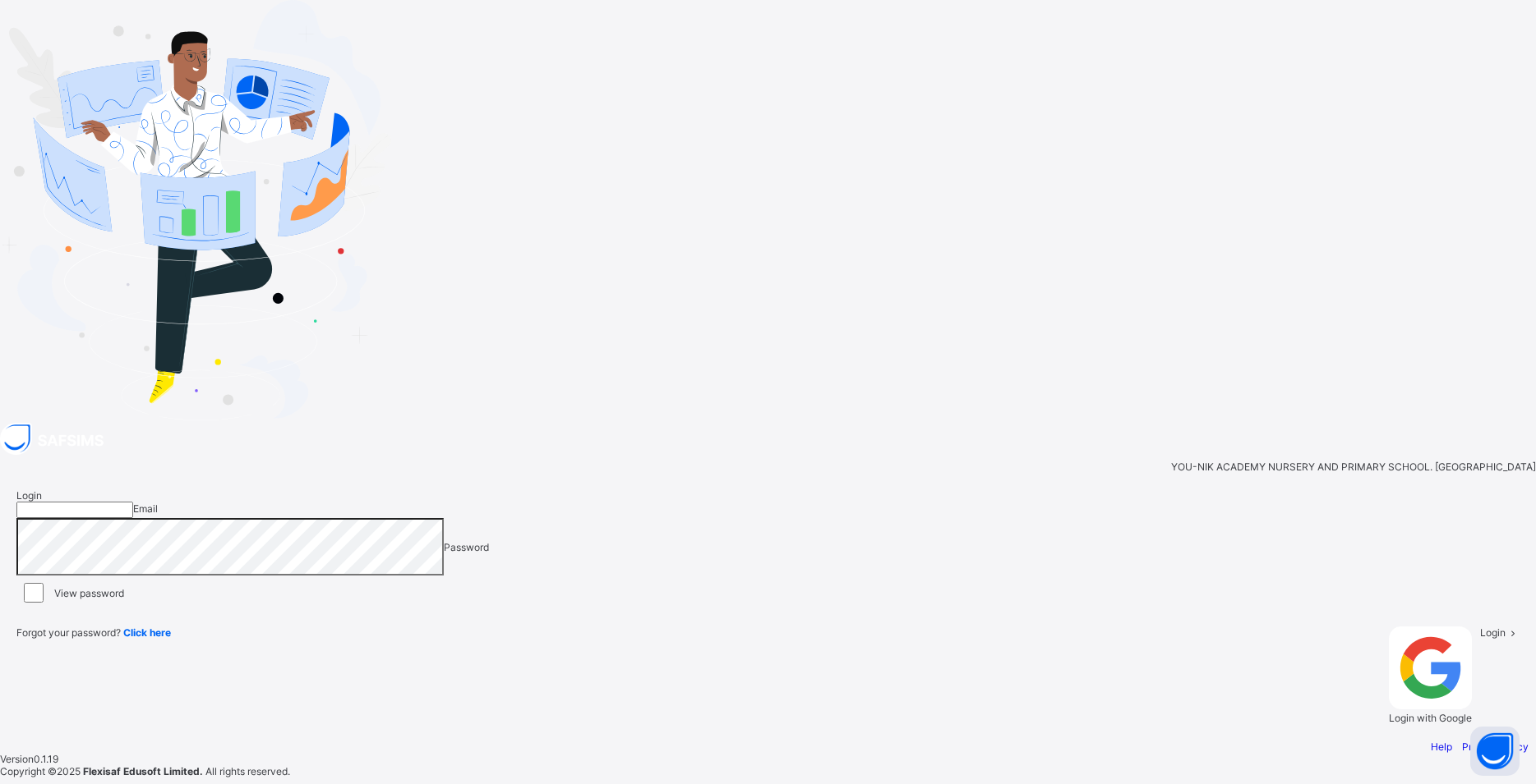
type input "**********"
click at [1505, 627] on span at bounding box center [1512, 632] width 14 height 12
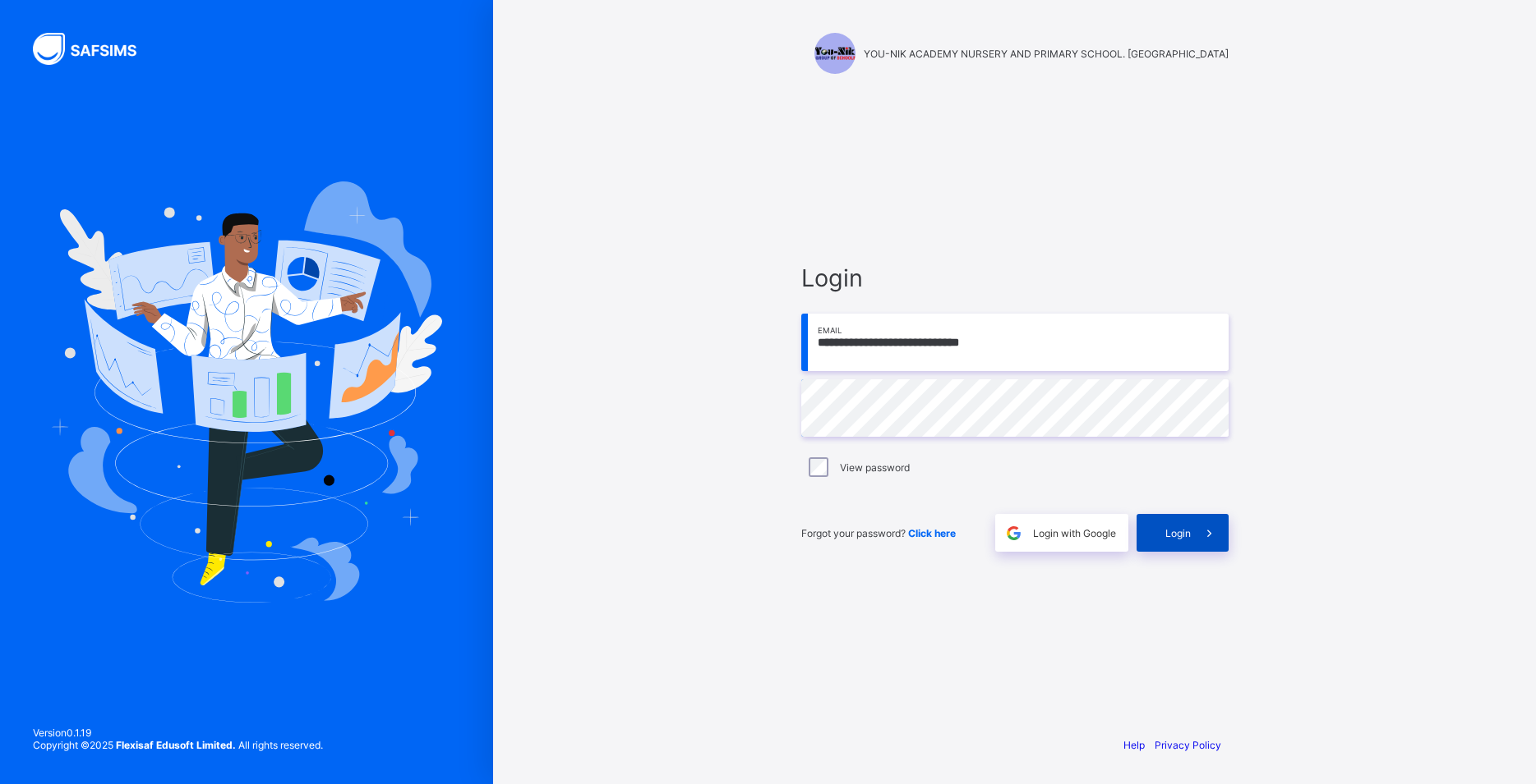
click at [1158, 531] on div "Login" at bounding box center [1182, 532] width 92 height 37
click at [827, 408] on input "**********" at bounding box center [1015, 408] width 427 height 57
type input "**********"
click at [1184, 539] on span "Login" at bounding box center [1178, 533] width 25 height 12
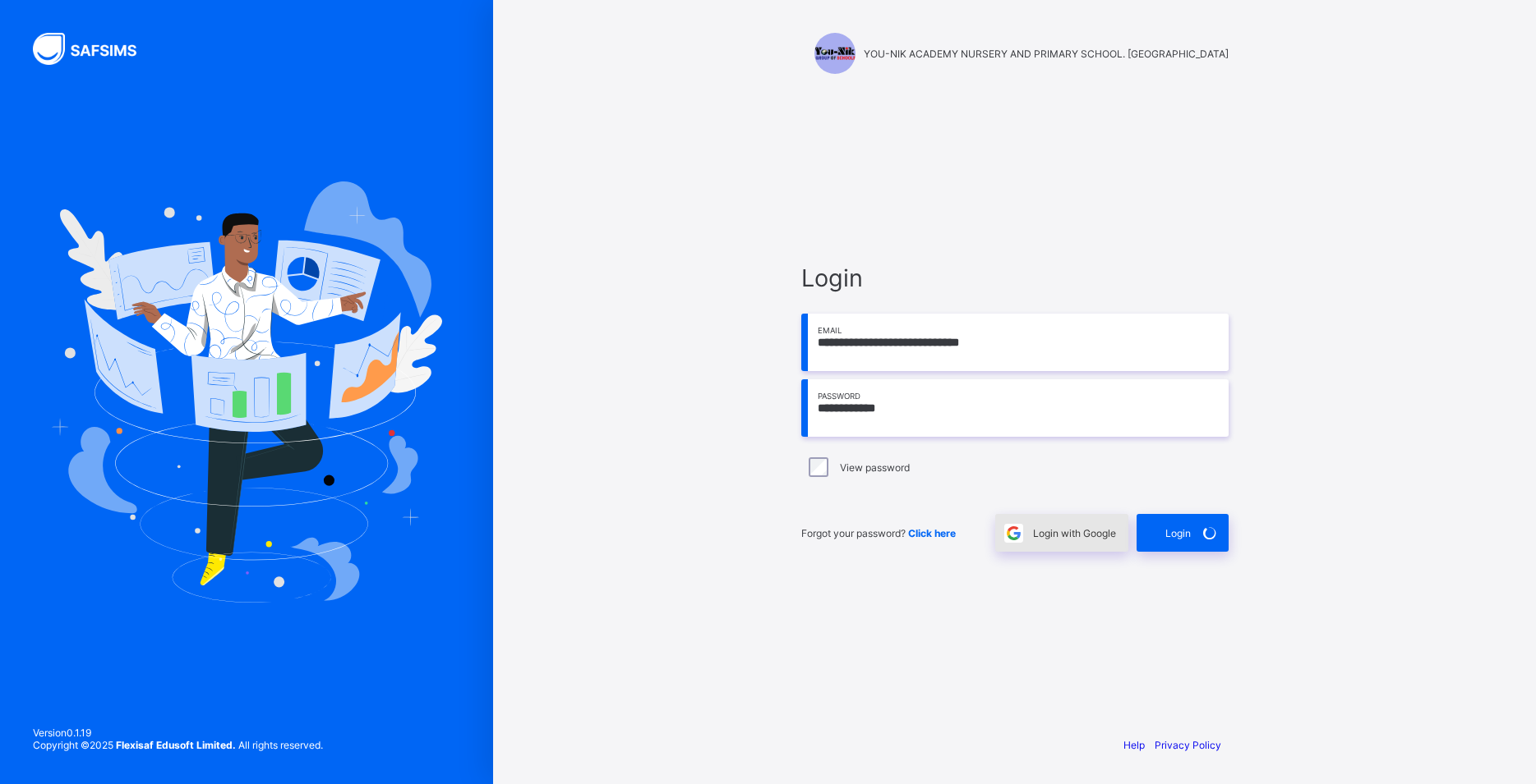
click at [1102, 536] on span "Login with Google" at bounding box center [1074, 533] width 83 height 12
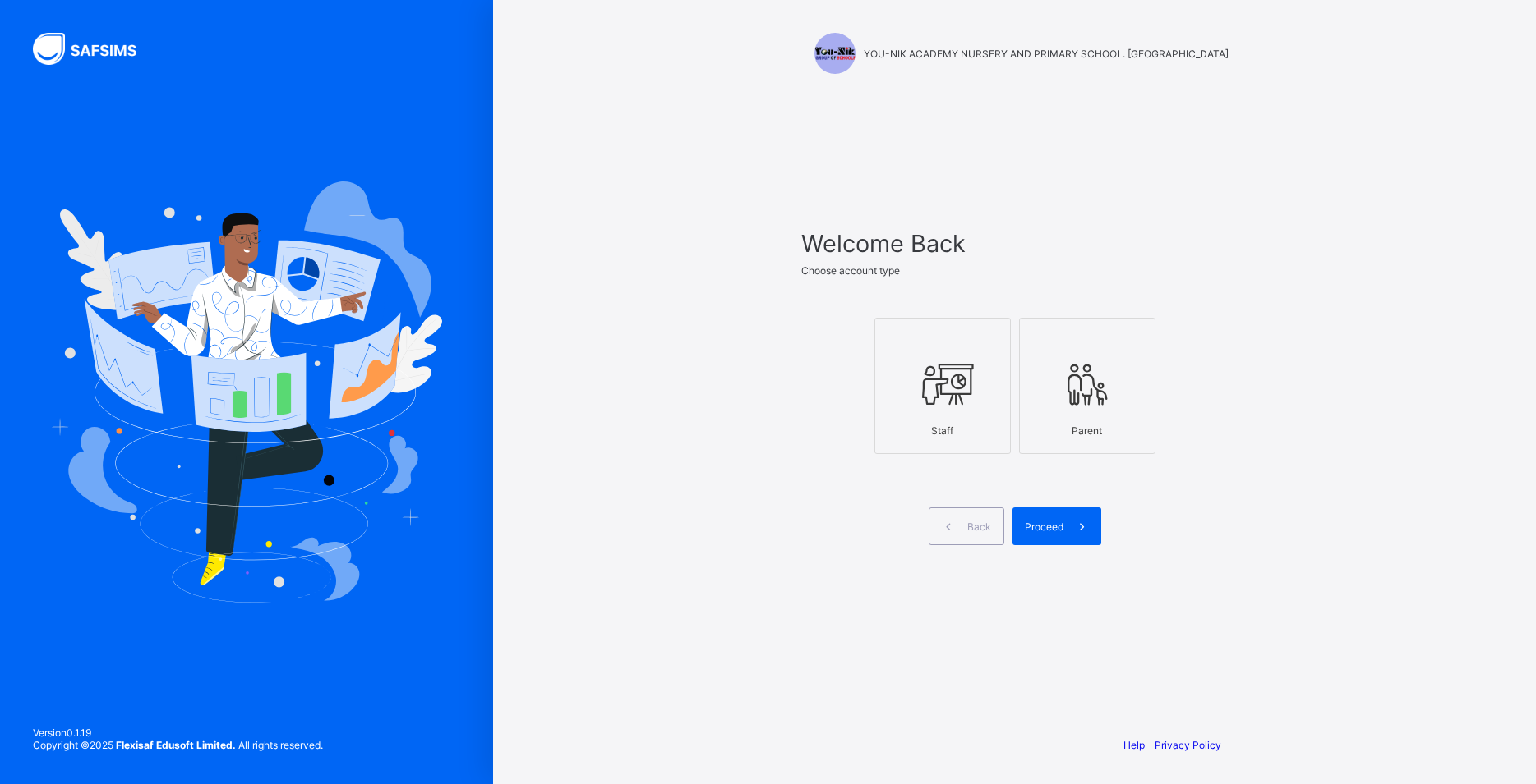
click at [1006, 461] on div "Staff Parent" at bounding box center [1015, 385] width 427 height 194
click at [993, 440] on div "Staff" at bounding box center [943, 430] width 118 height 29
click at [1028, 524] on span "Proceed" at bounding box center [1044, 526] width 38 height 12
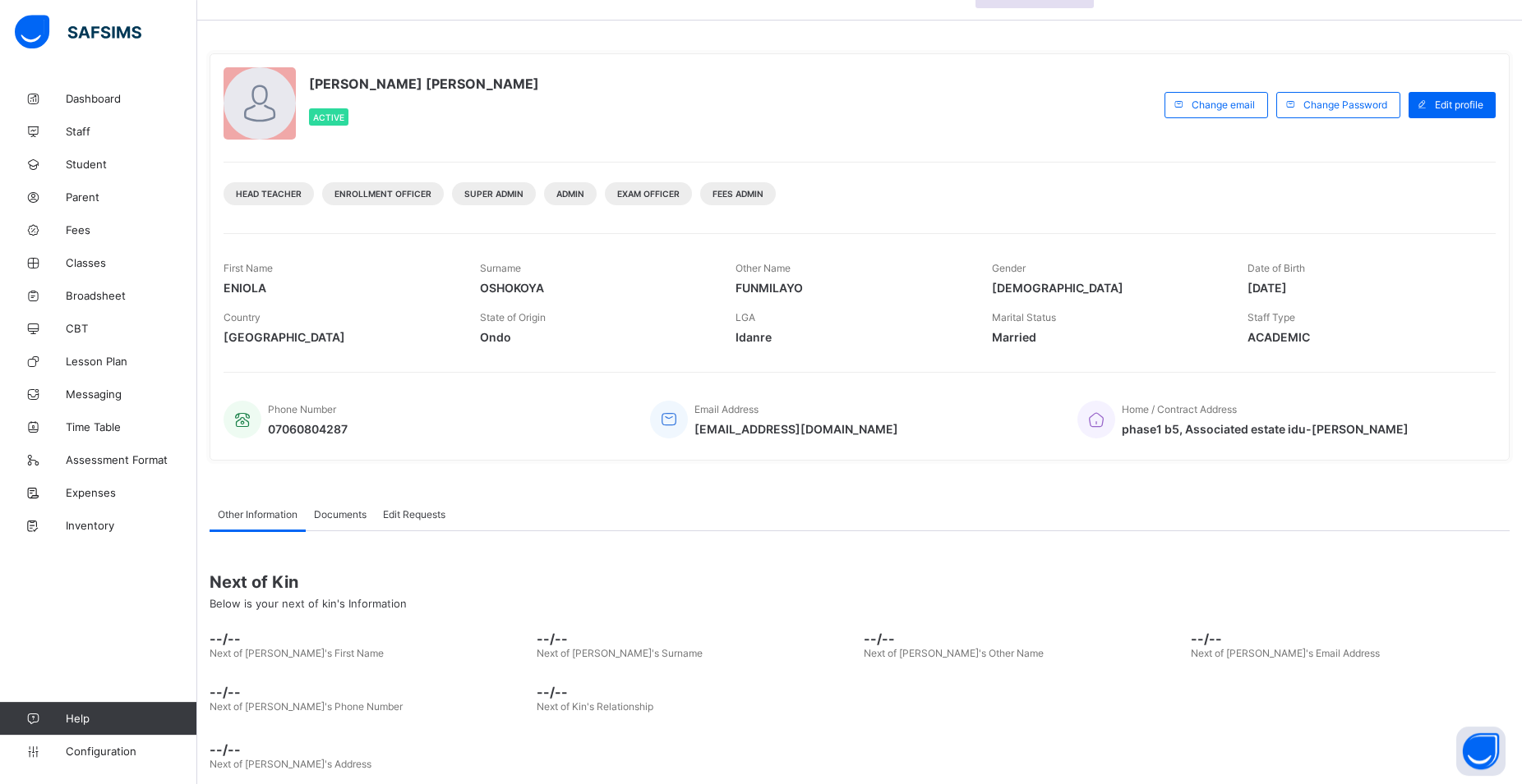
scroll to position [68, 0]
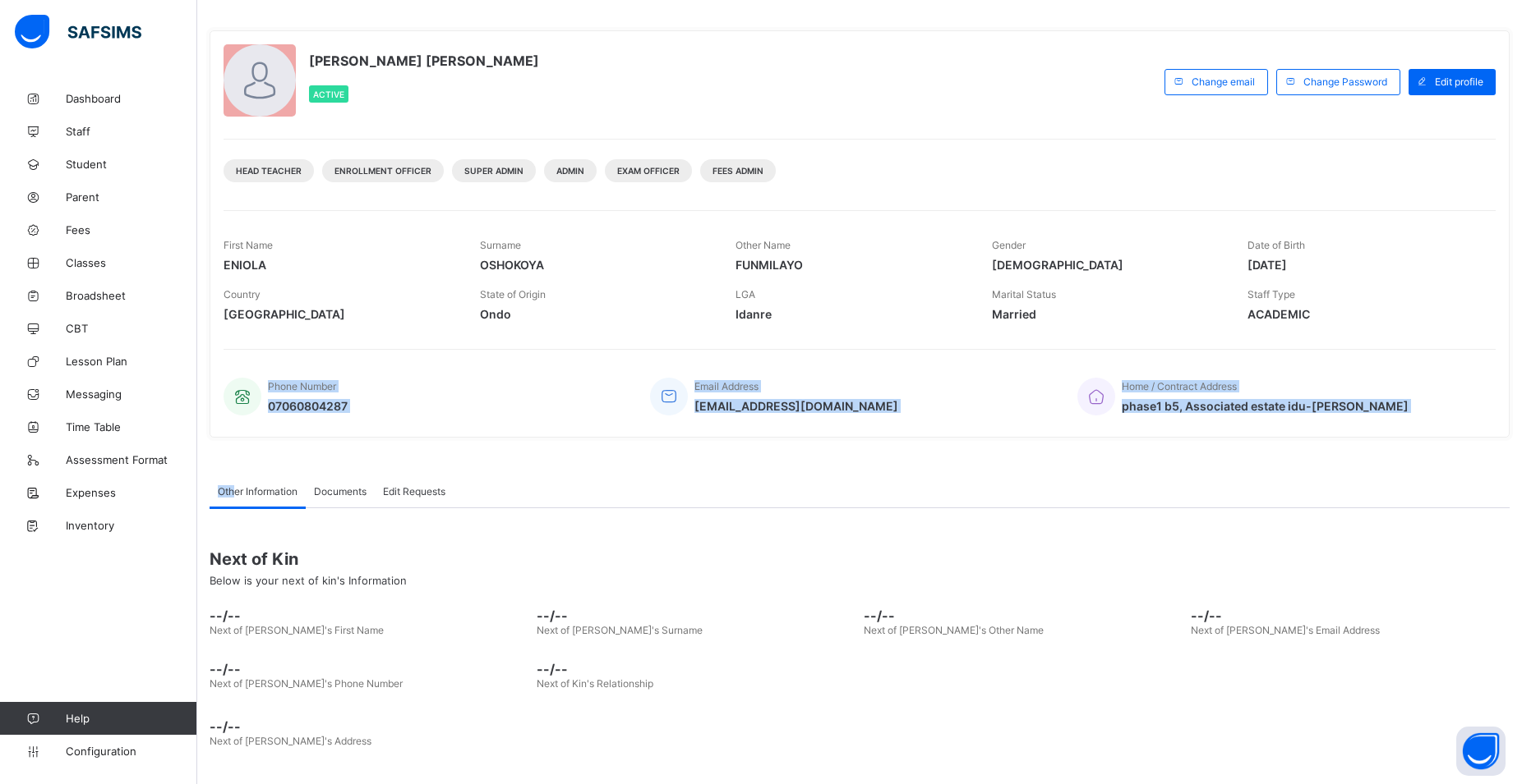
drag, startPoint x: 236, startPoint y: 447, endPoint x: 236, endPoint y: 469, distance: 22.0
click at [236, 469] on div "ENIOLA [PERSON_NAME] Active Change email Change Password Edit profile Head Teac…" at bounding box center [859, 399] width 1324 height 770
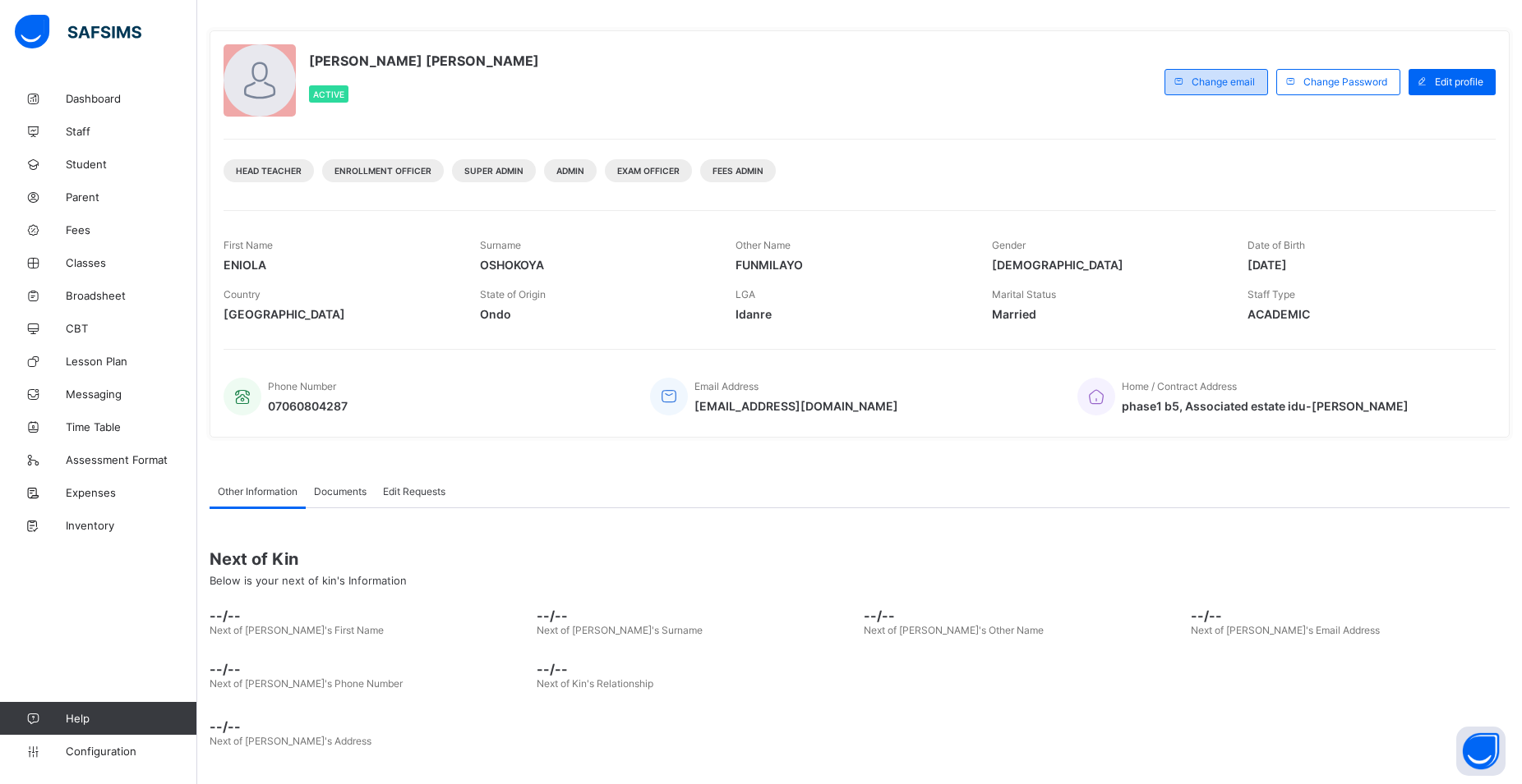
click at [1225, 84] on span "Change email" at bounding box center [1223, 81] width 64 height 12
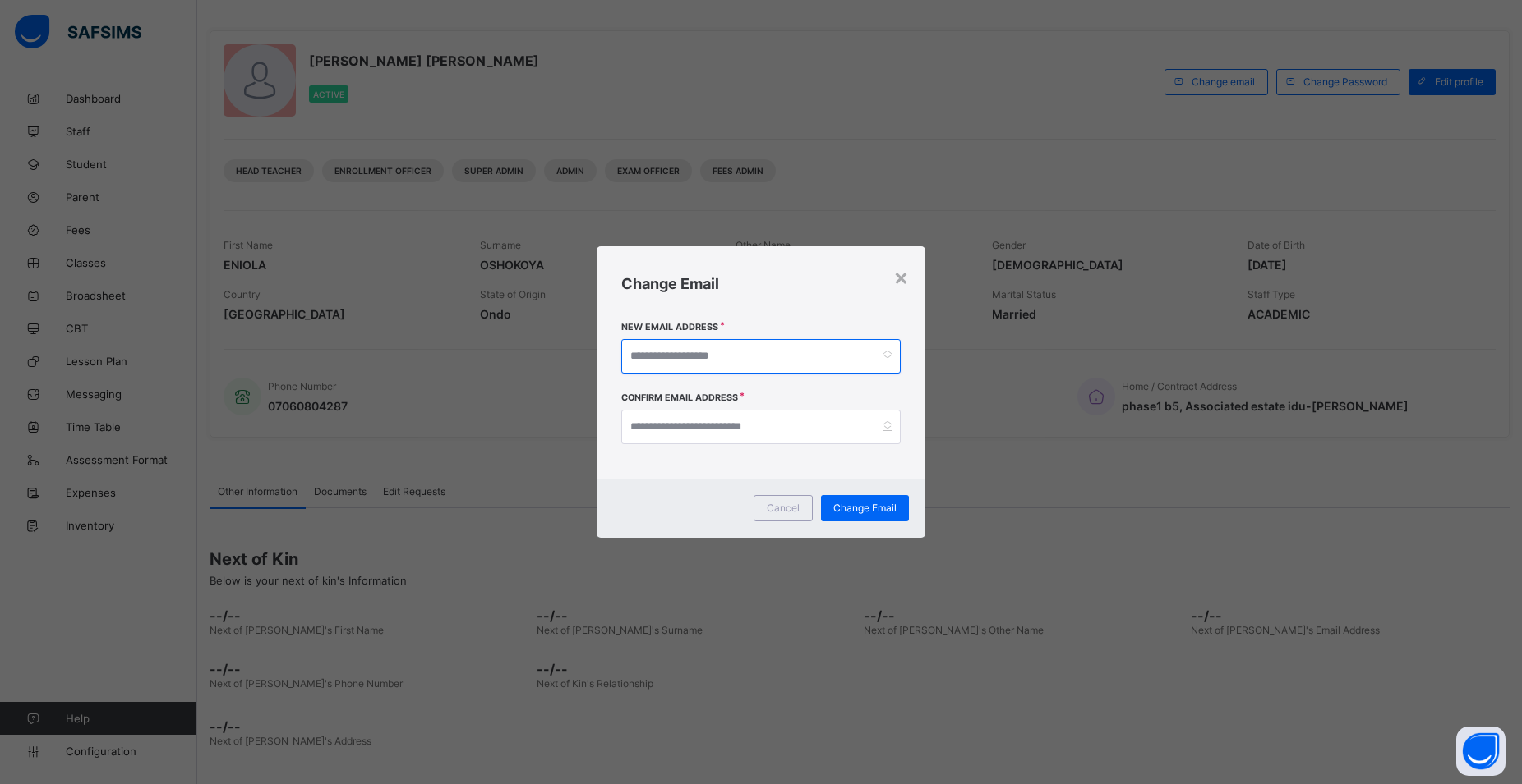
click at [824, 350] on input "email" at bounding box center [761, 356] width 279 height 35
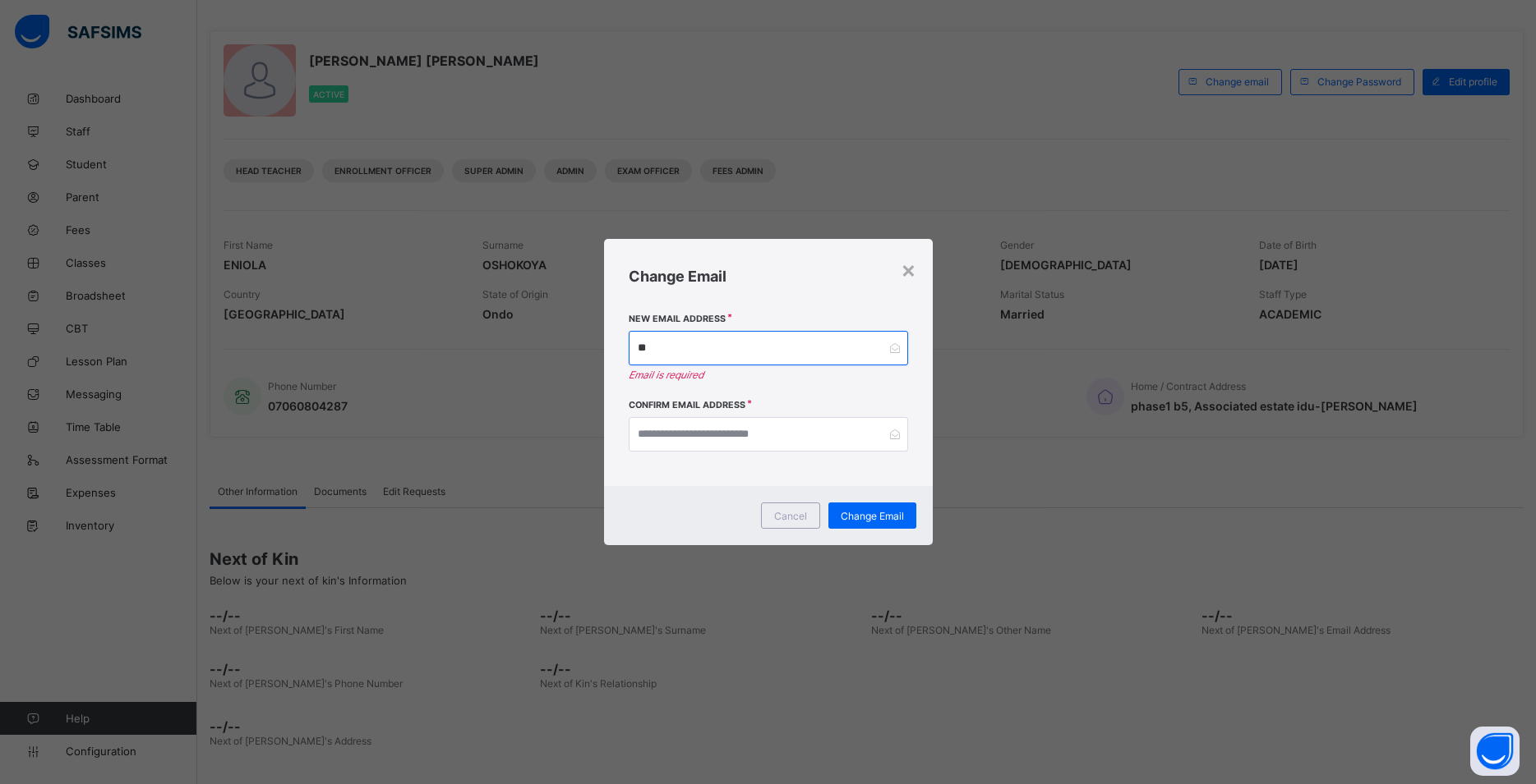
type input "*"
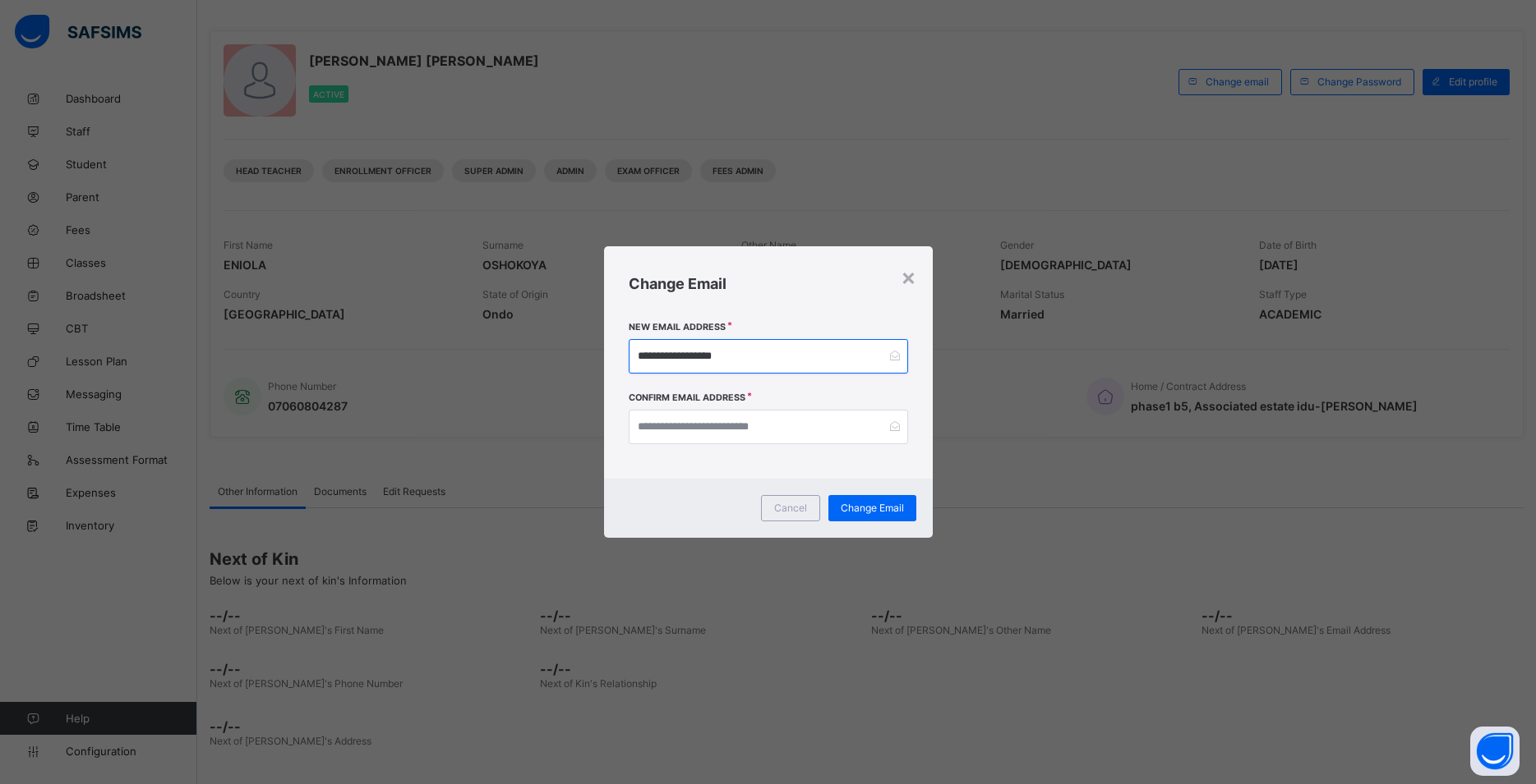
type input "**********"
click at [819, 431] on input "email" at bounding box center [768, 427] width 279 height 35
type input "**********"
click at [890, 511] on span "Change Email" at bounding box center [872, 507] width 64 height 12
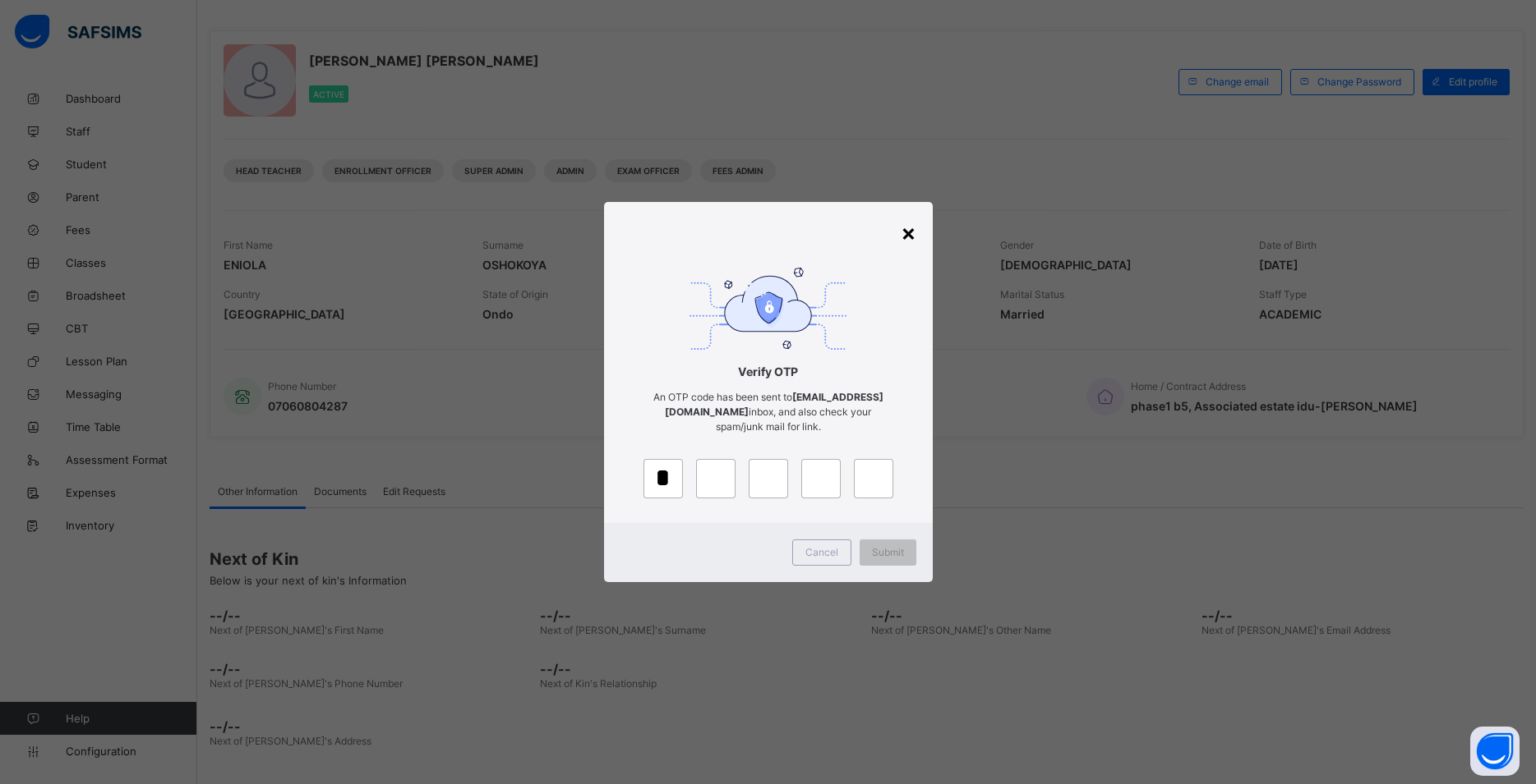
click at [911, 236] on div "×" at bounding box center [908, 232] width 16 height 28
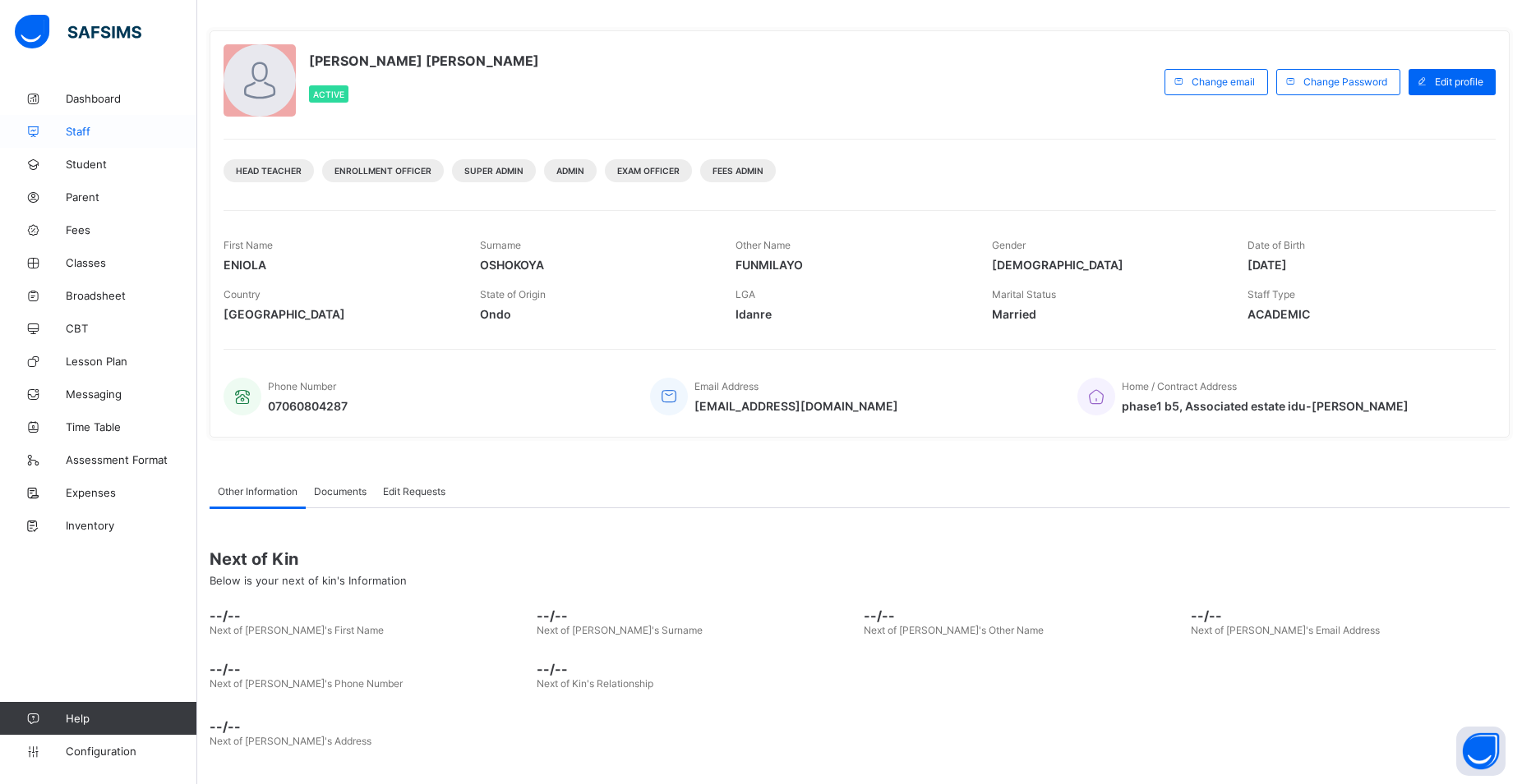
click at [81, 138] on link "Staff" at bounding box center [98, 131] width 198 height 33
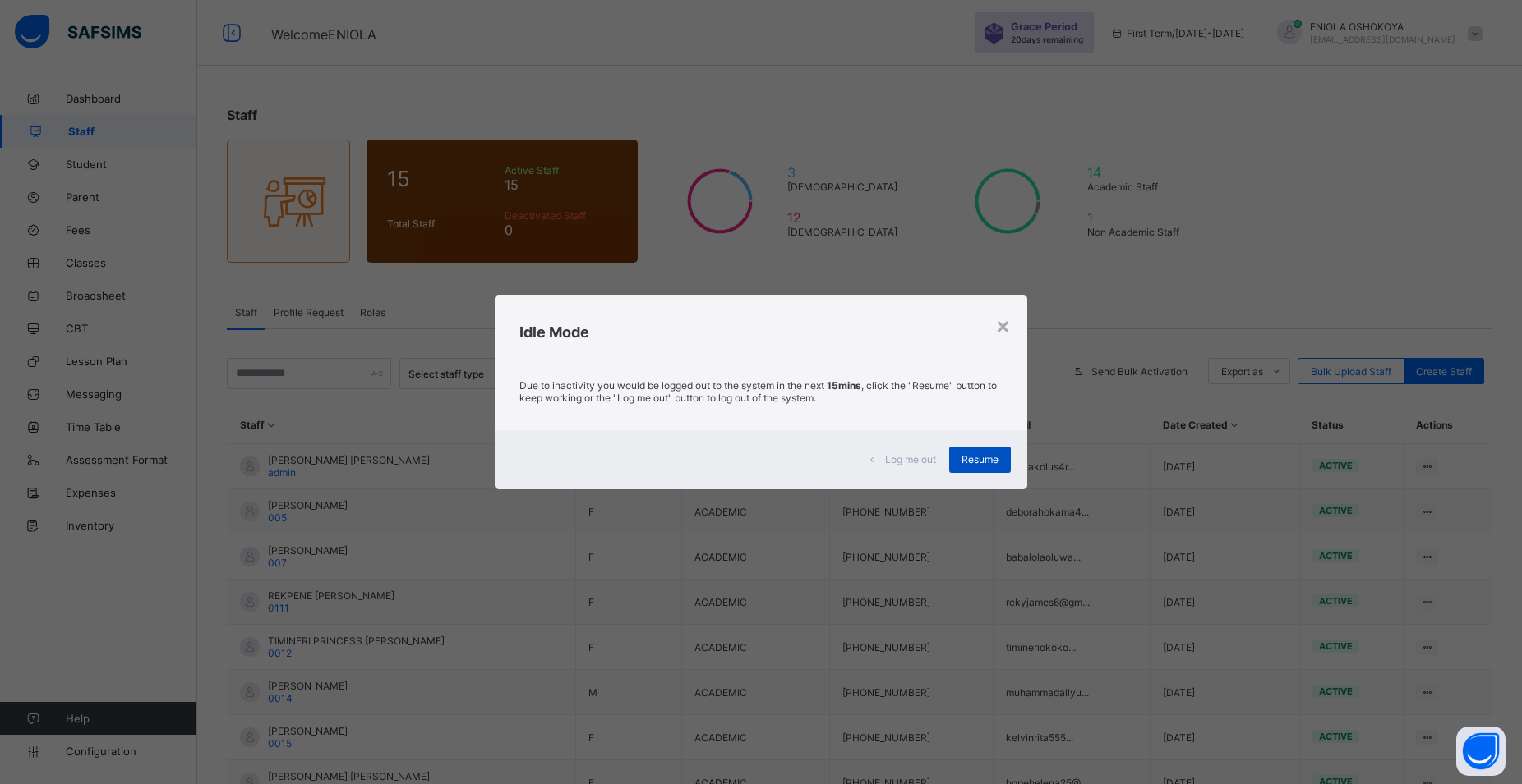
click at [970, 462] on span "Resume" at bounding box center [979, 459] width 37 height 12
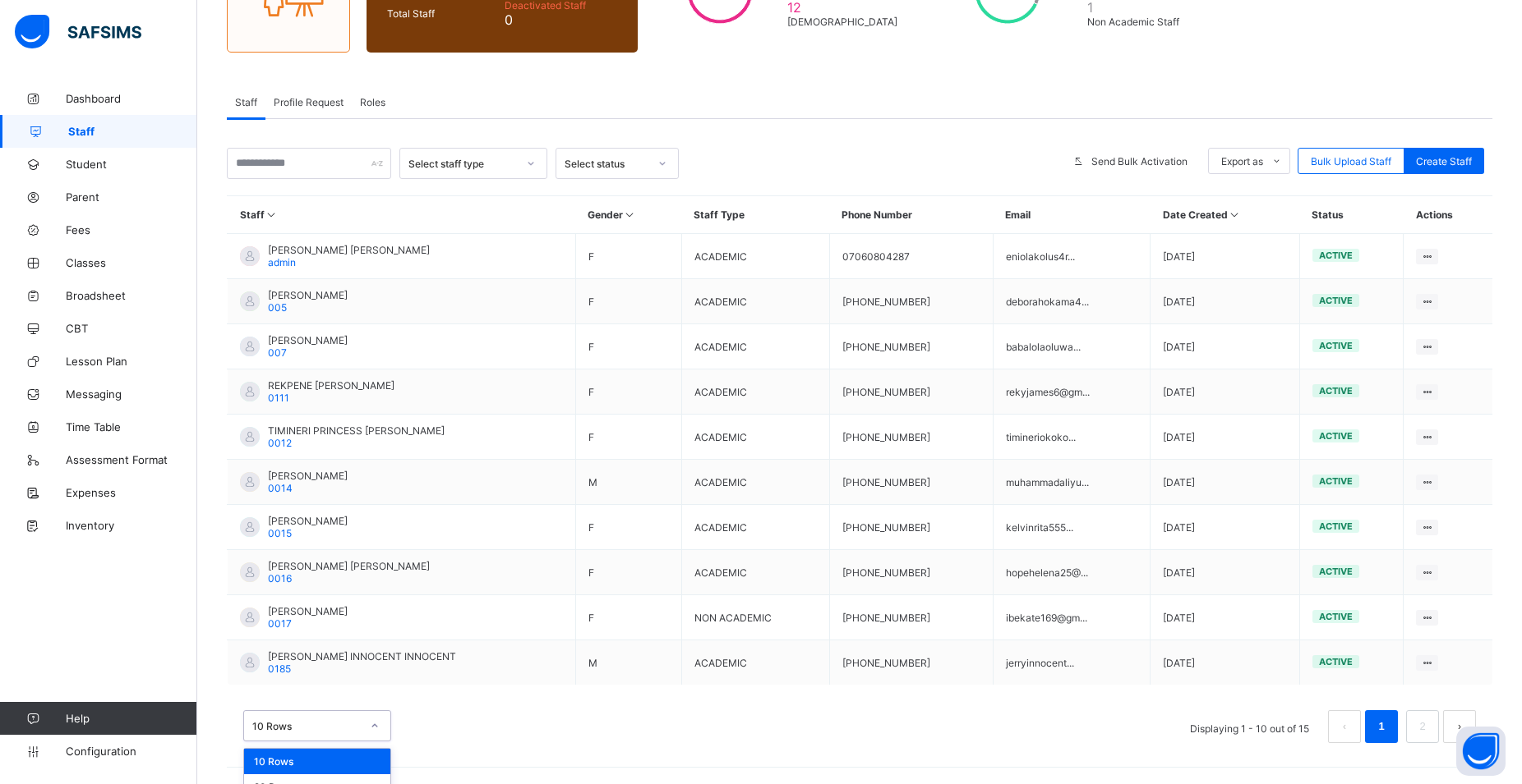
scroll to position [252, 0]
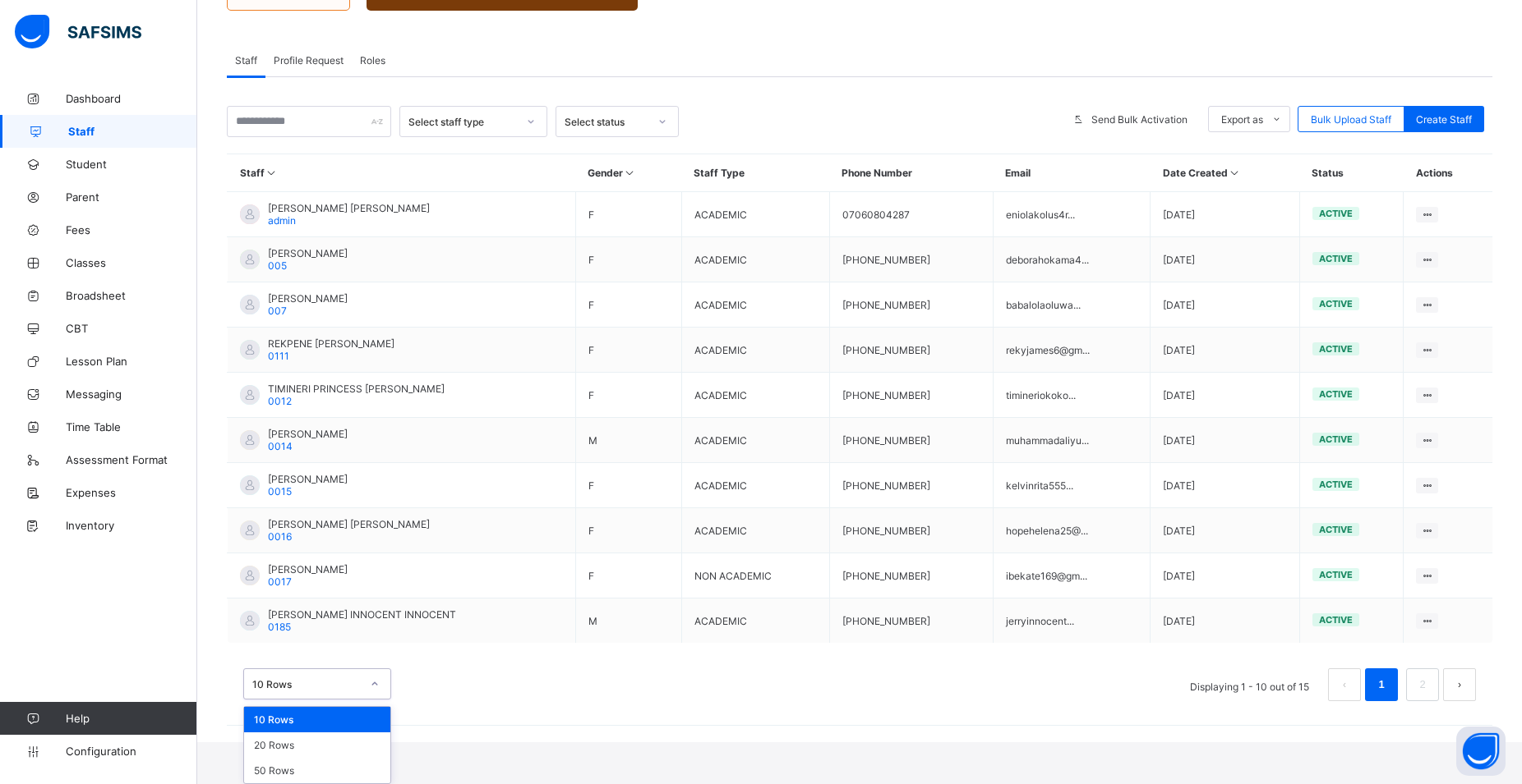
click at [313, 700] on div "option 10 Rows focused, 1 of 3. 3 results available. Use Up and Down to choose …" at bounding box center [317, 683] width 148 height 31
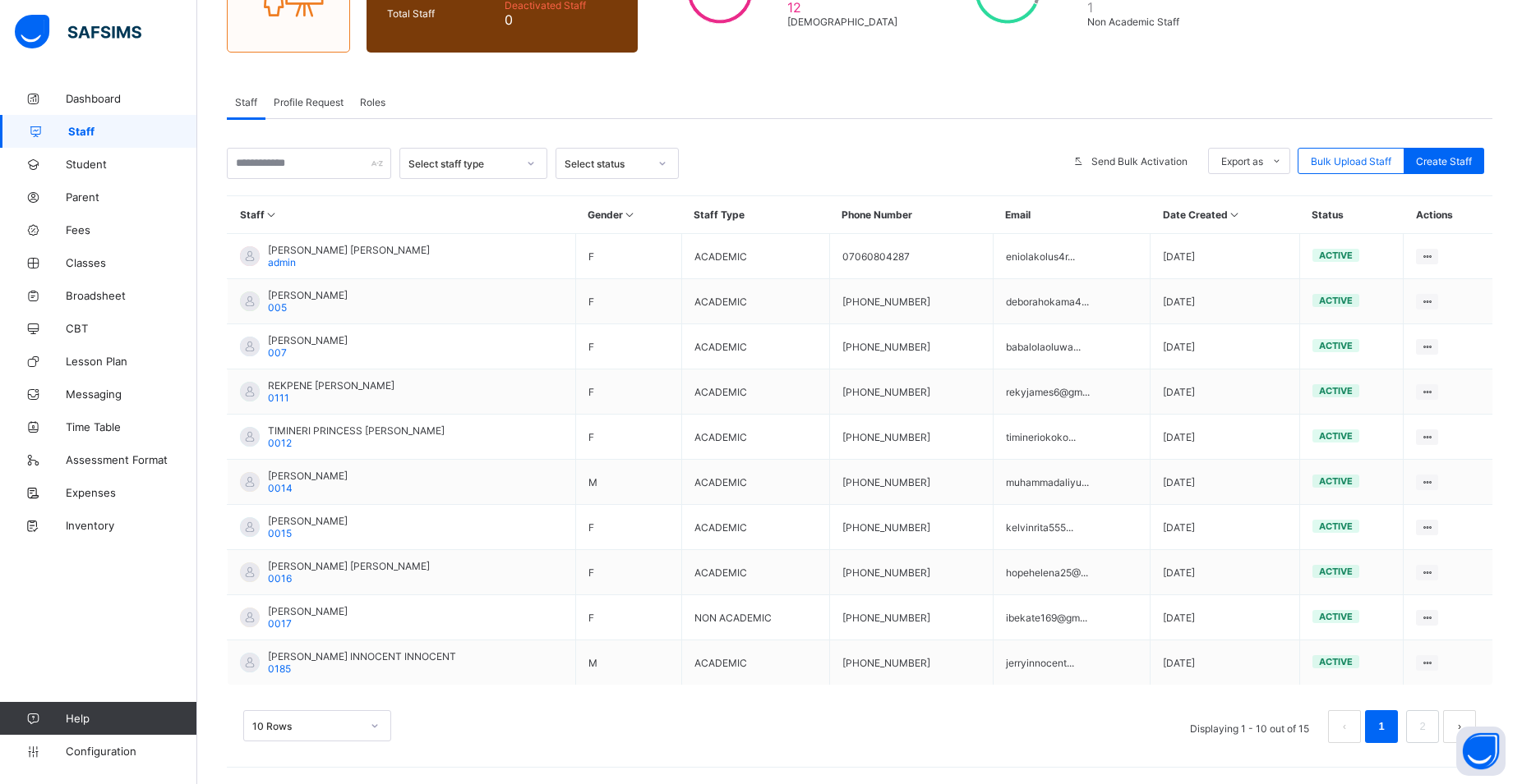
scroll to position [211, 0]
click at [627, 755] on html "Welcome [PERSON_NAME] Period 20 days remaining First Term / [DATE]-[DATE] [PERS…" at bounding box center [761, 286] width 1522 height 995
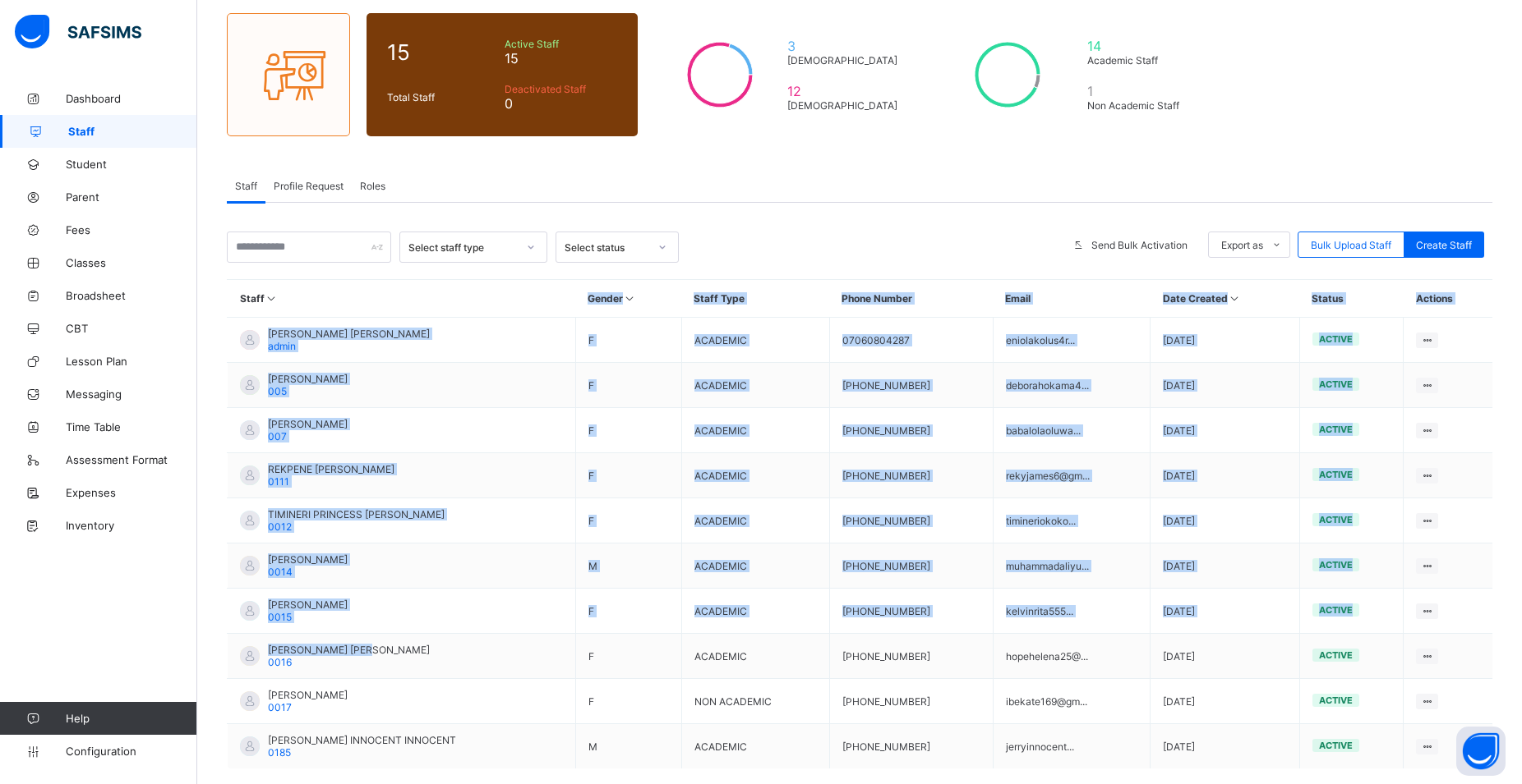
drag, startPoint x: 400, startPoint y: 516, endPoint x: 428, endPoint y: 252, distance: 265.5
click at [428, 252] on div "Select staff type Select status Send Bulk Activation Export as Pdf Report Excel…" at bounding box center [859, 538] width 1266 height 612
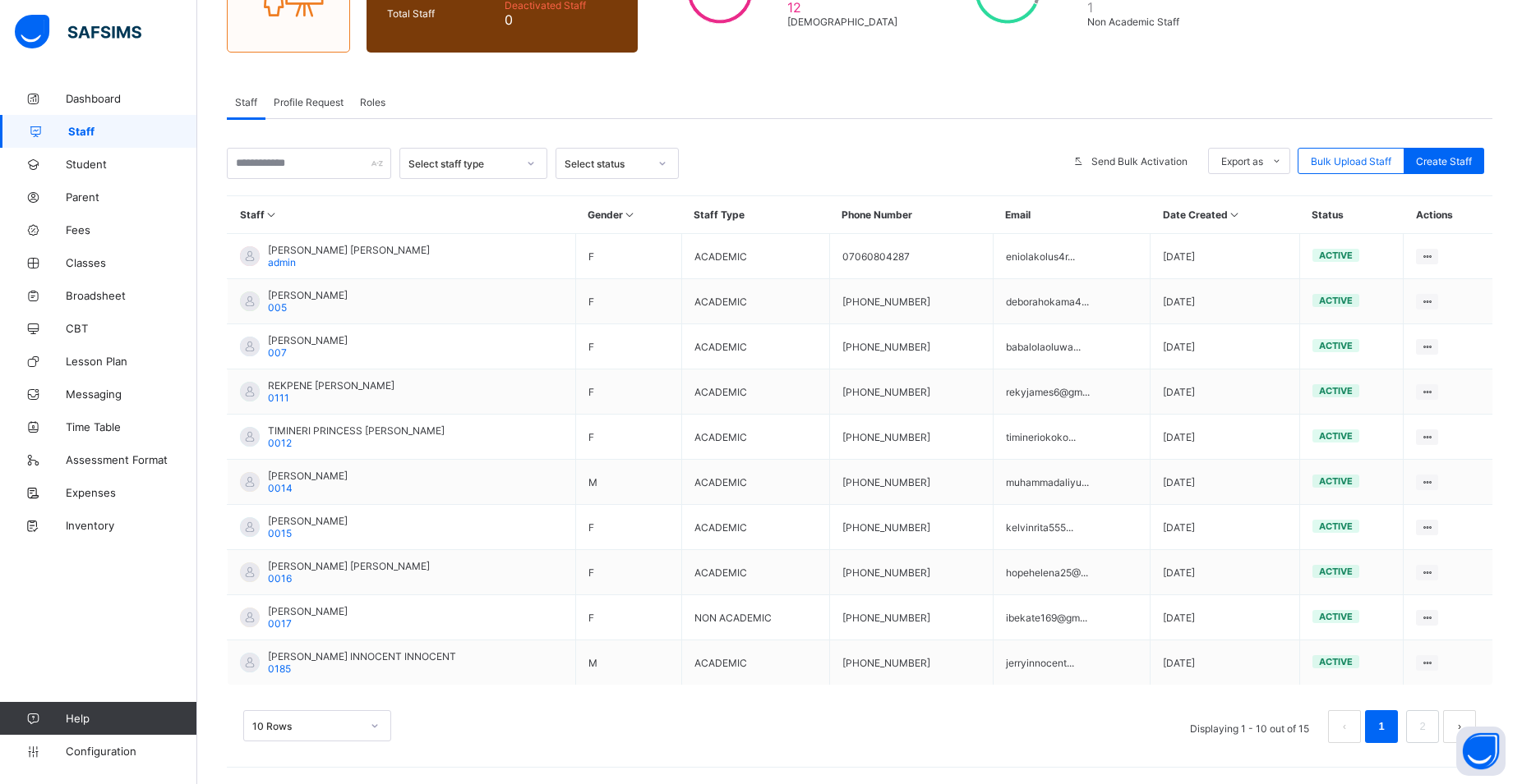
click at [602, 767] on div "Staff 15 Total Staff Active Staff 15 Deactivated Staff 0 3 [DEMOGRAPHIC_DATA] 1…" at bounding box center [859, 327] width 1324 height 912
click at [340, 733] on div "10 Rows" at bounding box center [317, 725] width 148 height 31
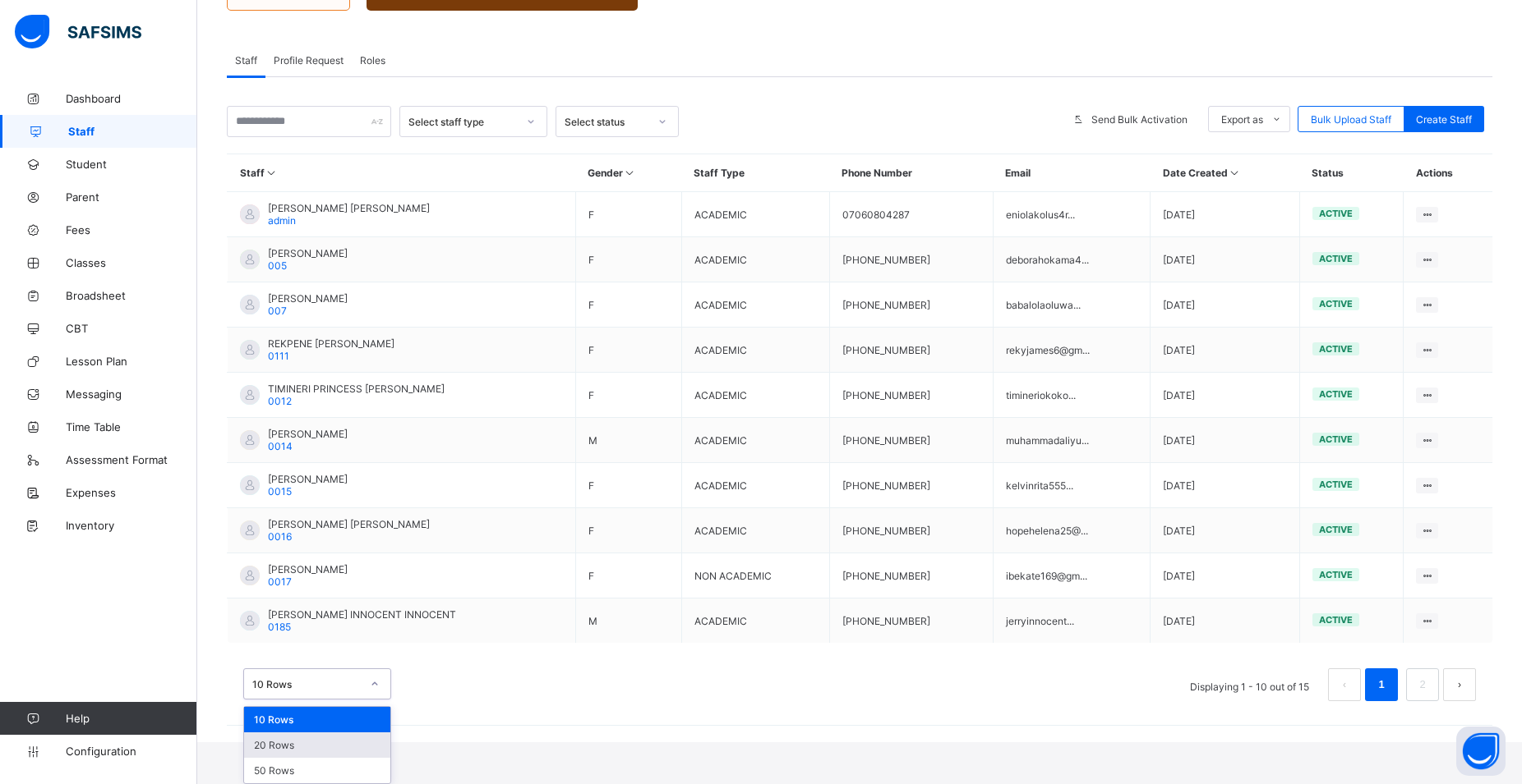
click at [316, 749] on div "20 Rows" at bounding box center [317, 745] width 146 height 25
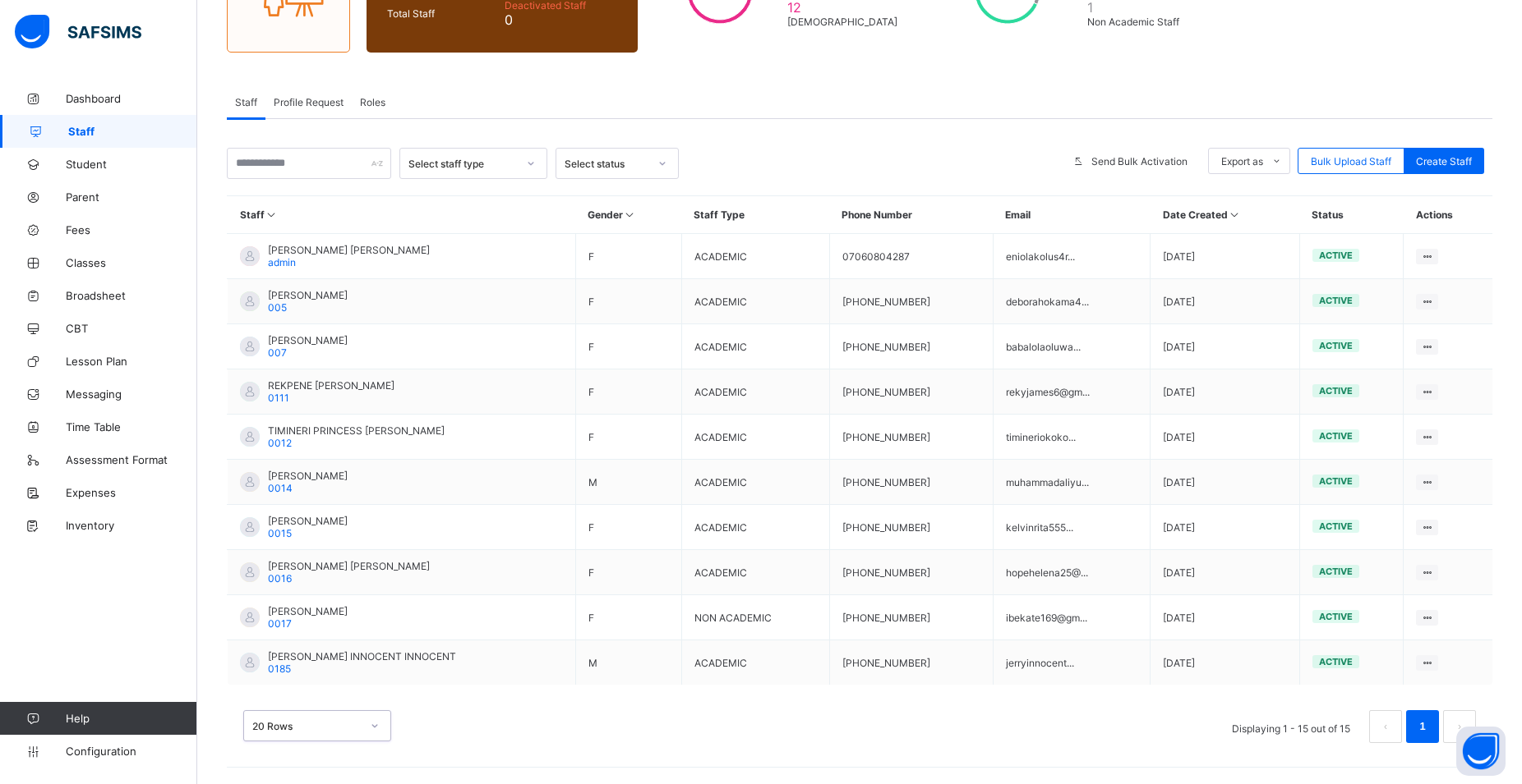
scroll to position [0, 0]
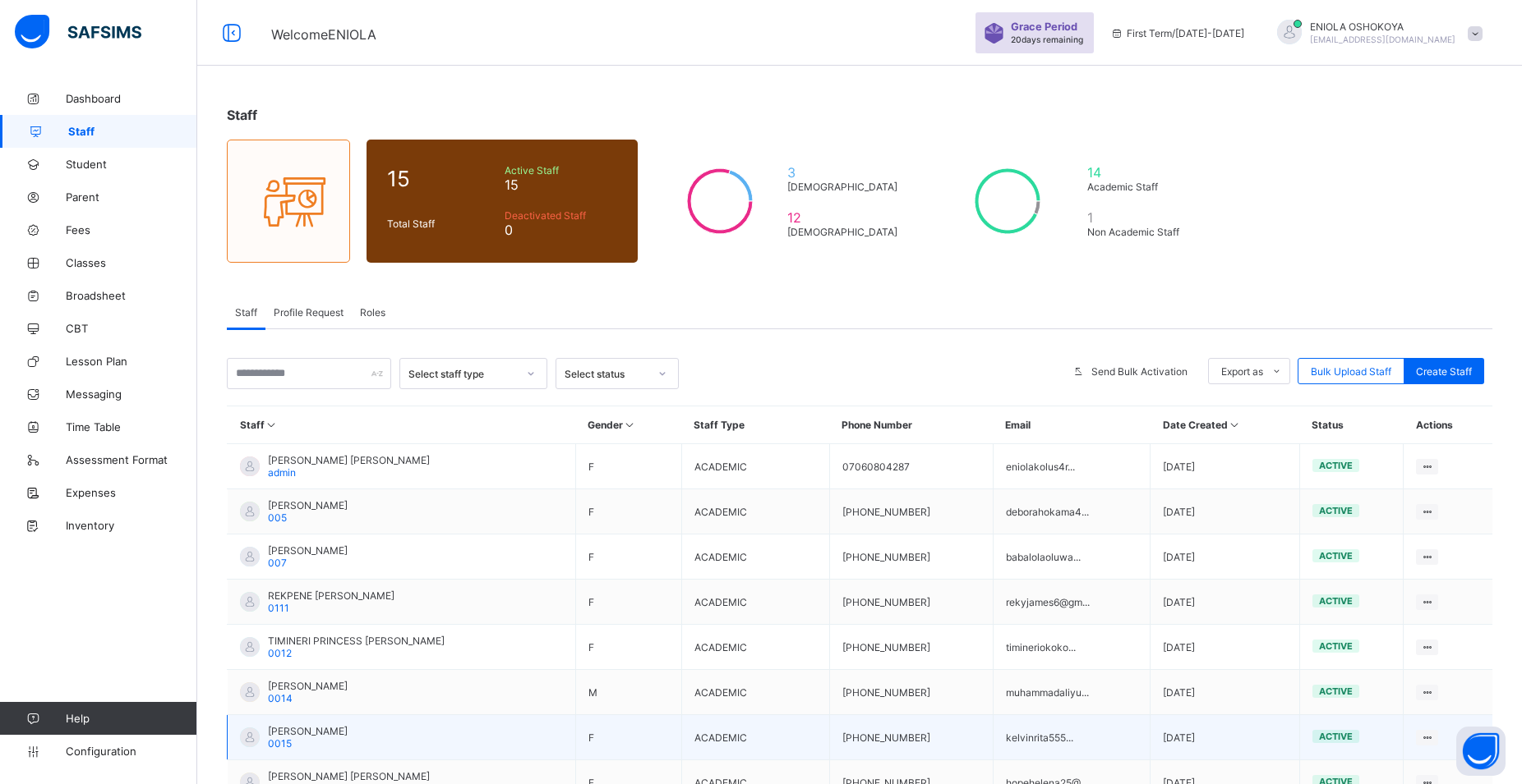
drag, startPoint x: 392, startPoint y: 745, endPoint x: 365, endPoint y: 750, distance: 27.5
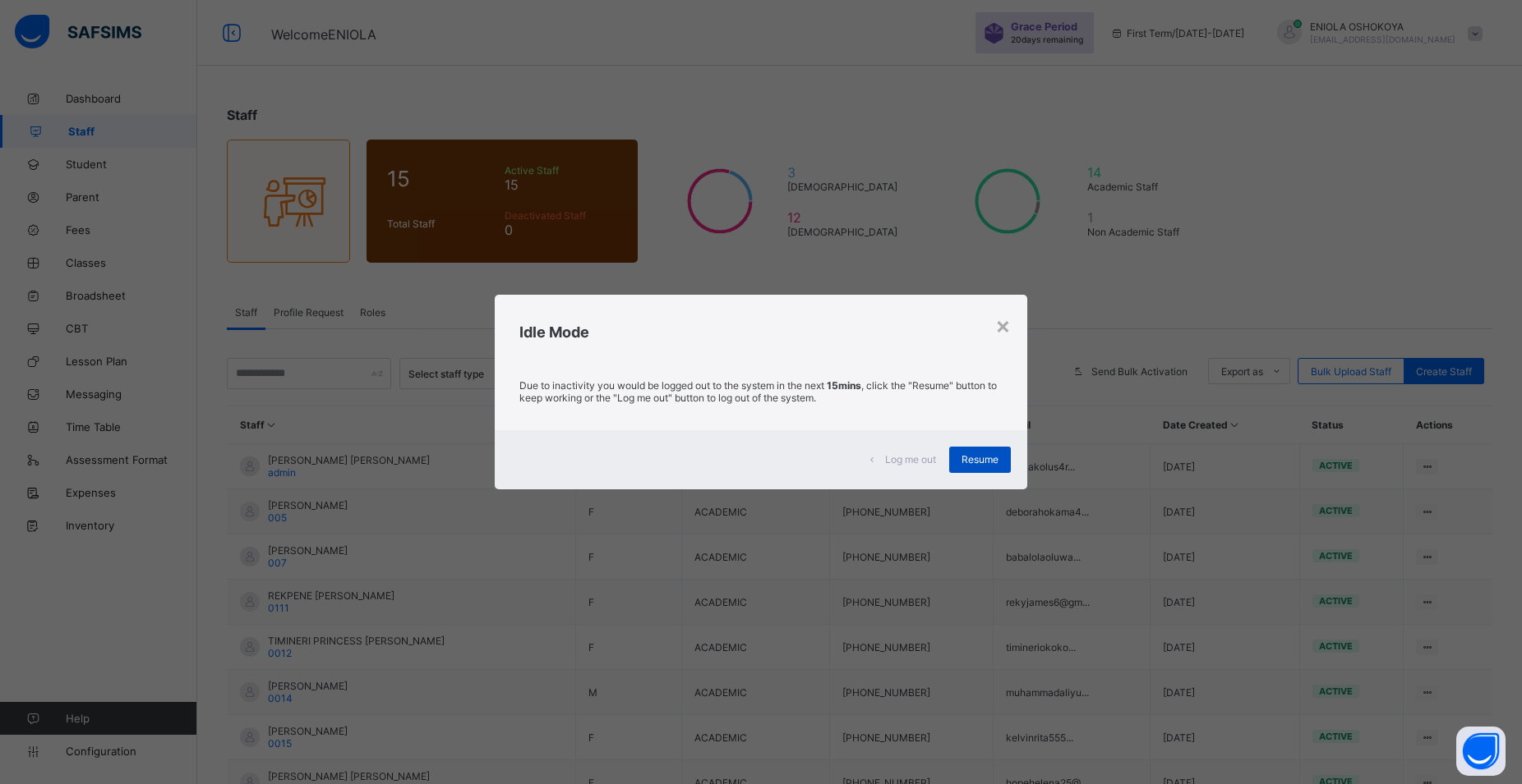
click at [965, 457] on span "Resume" at bounding box center [979, 459] width 37 height 12
